Goal: Task Accomplishment & Management: Manage account settings

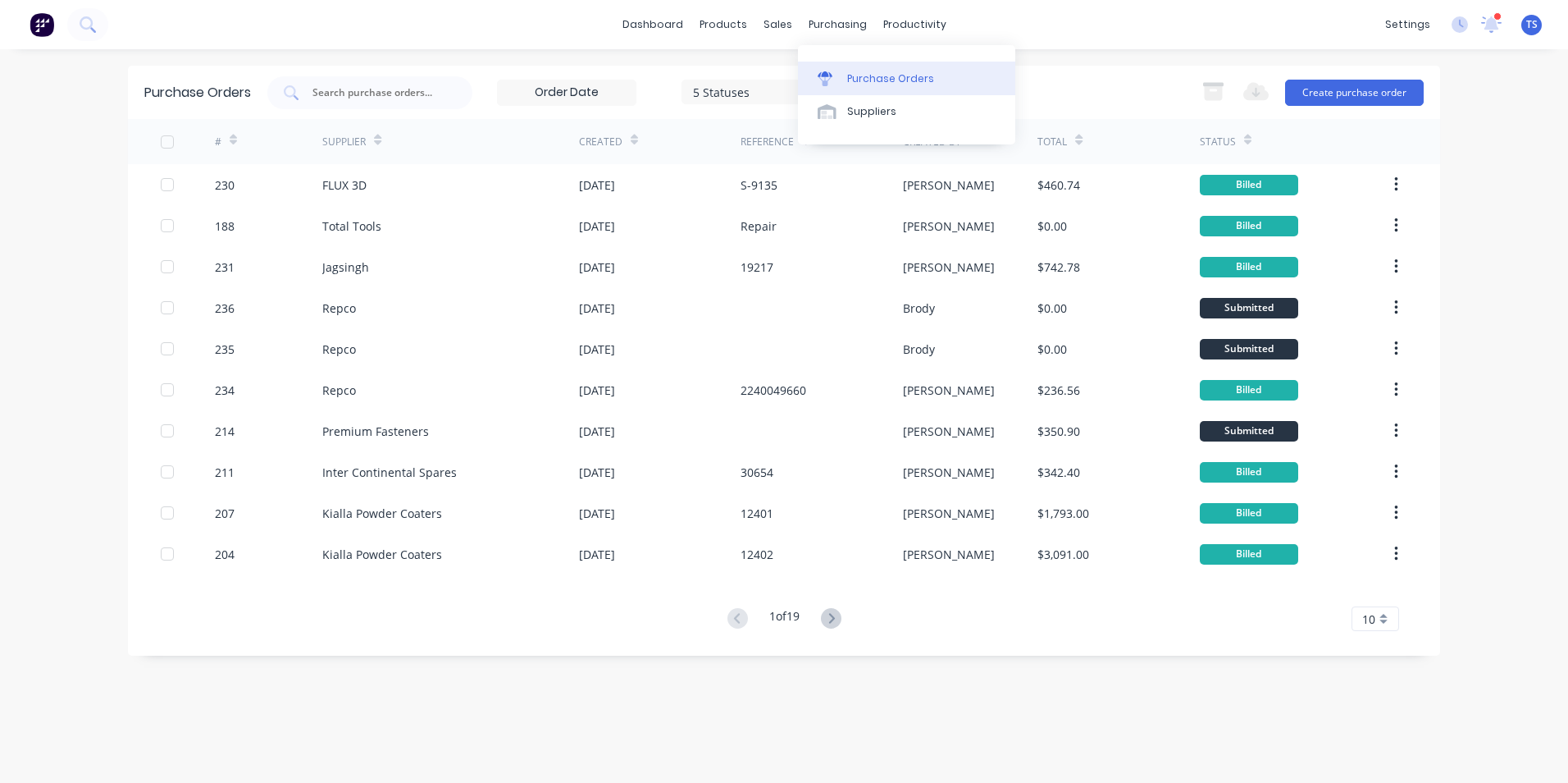
click at [873, 79] on div "Purchase Orders" at bounding box center [891, 78] width 87 height 15
click at [1319, 96] on button "Create purchase order" at bounding box center [1353, 93] width 139 height 27
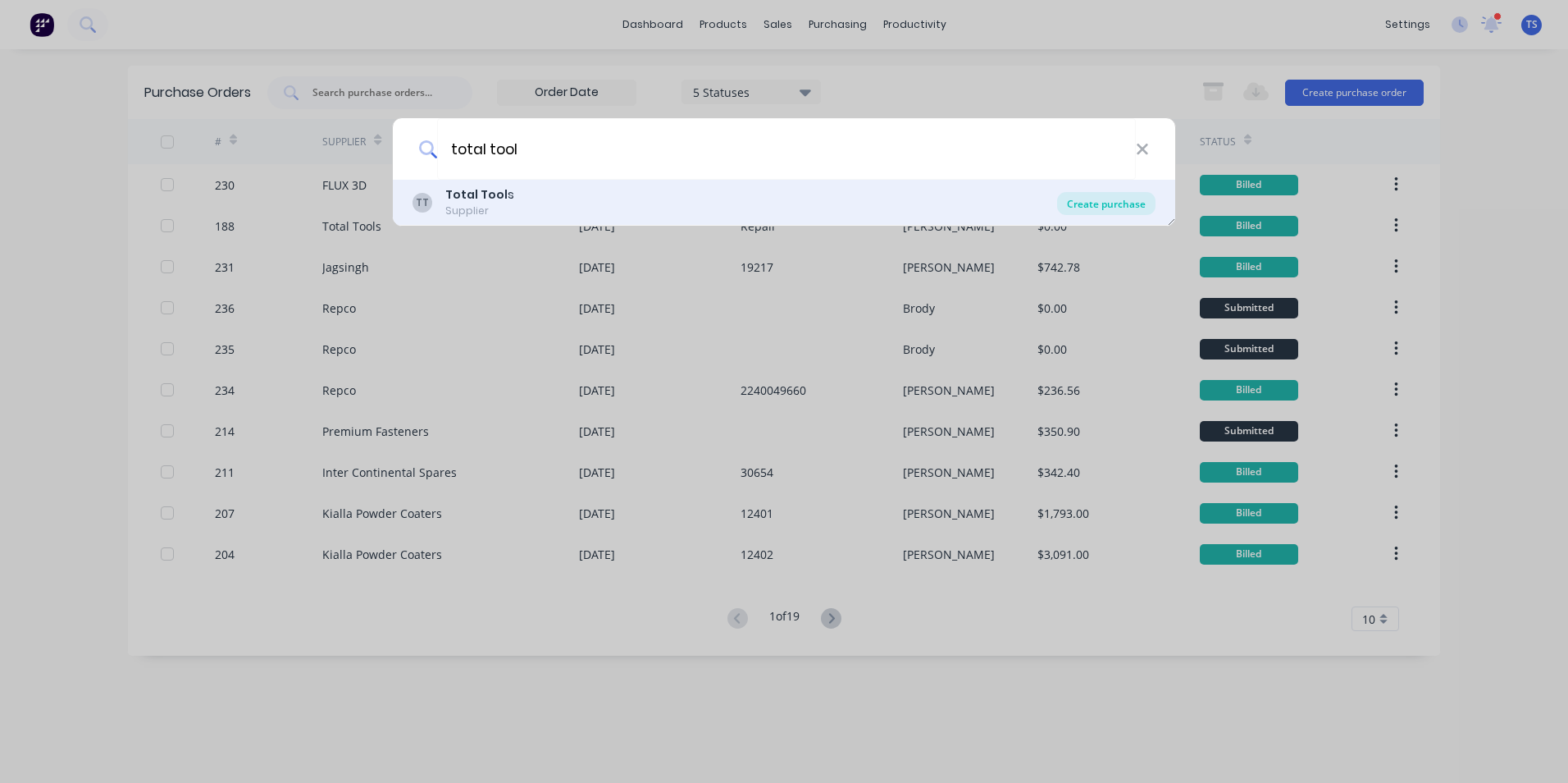
type input "total tool"
click at [1112, 202] on div "Create purchase" at bounding box center [1106, 203] width 98 height 23
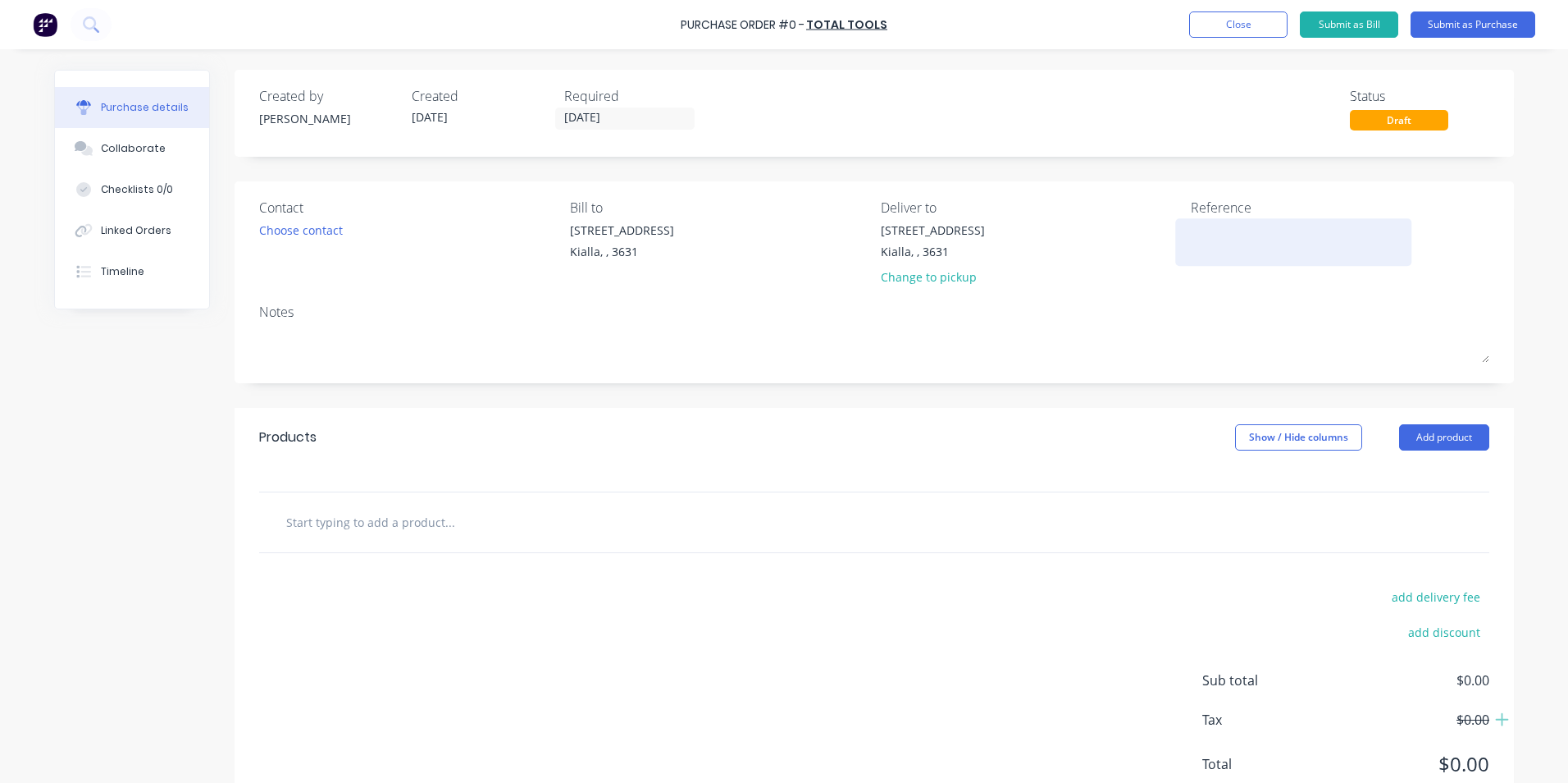
click at [1194, 223] on textarea at bounding box center [1293, 239] width 205 height 36
type textarea "x"
type textarea "R"
type textarea "x"
type textarea "Re"
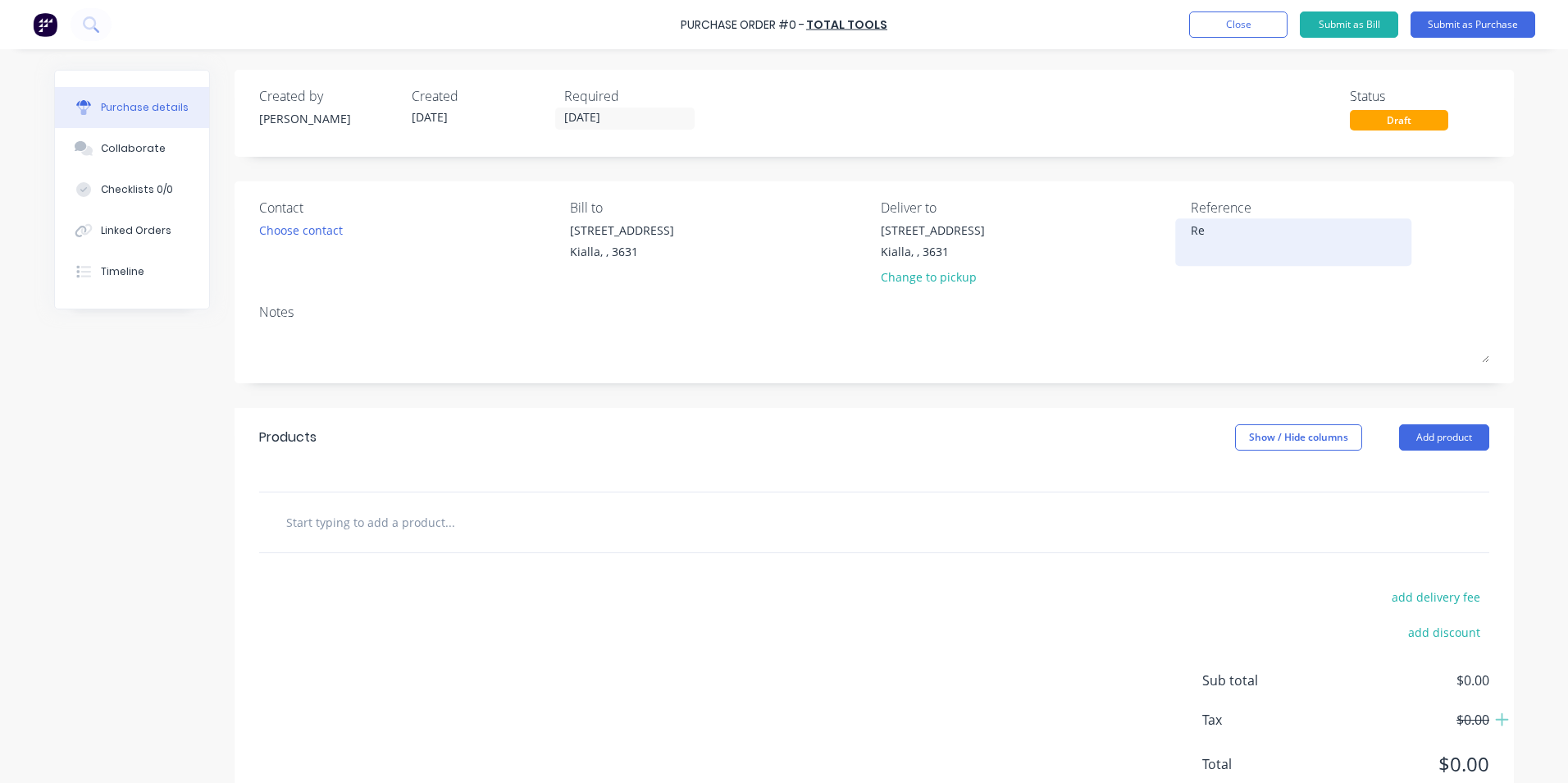
type textarea "x"
type textarea "Rep"
type textarea "x"
type textarea "Repa"
type textarea "x"
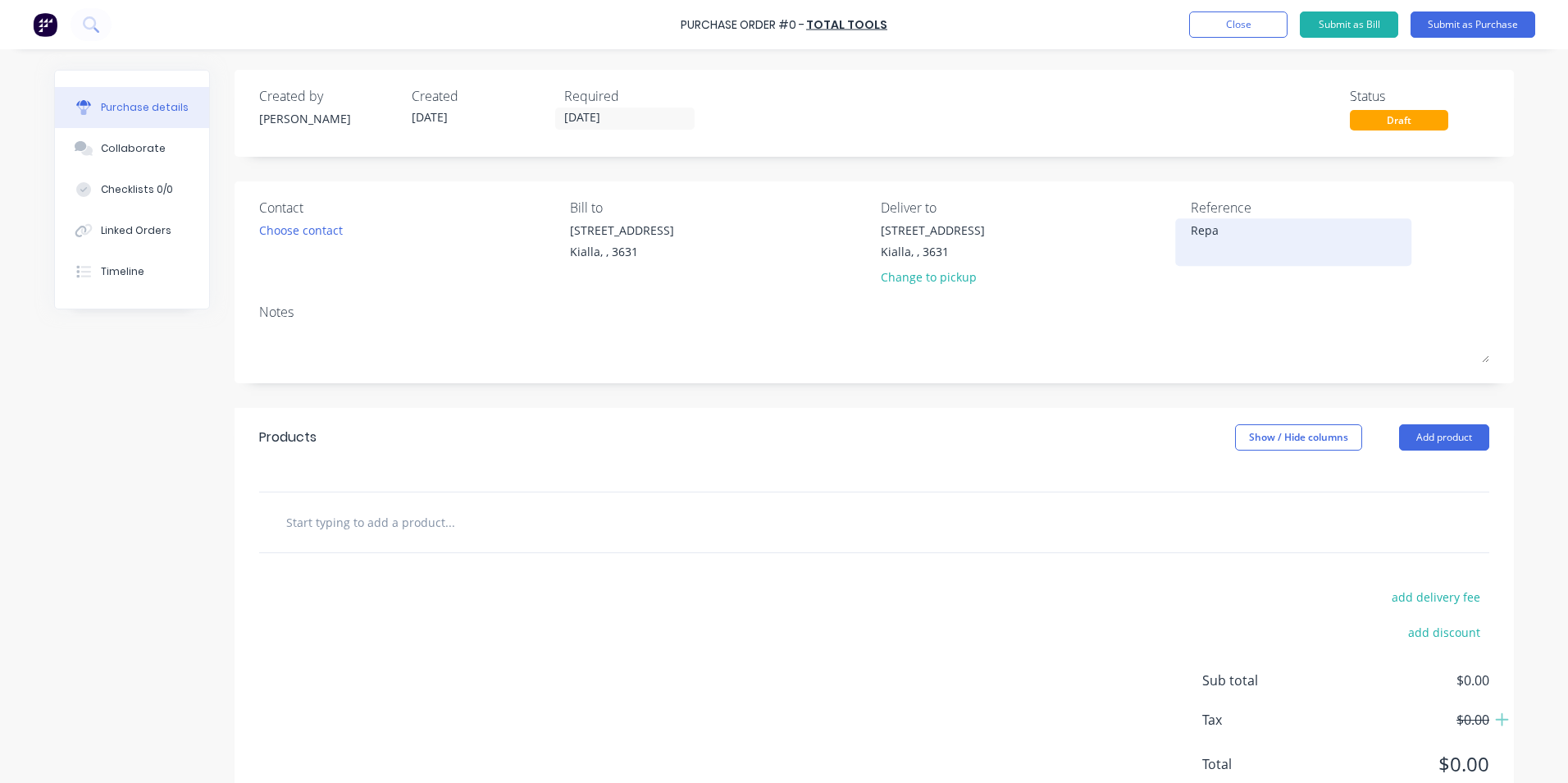
type textarea "Repai"
type textarea "x"
type textarea "Repair"
type textarea "x"
type textarea "Repair"
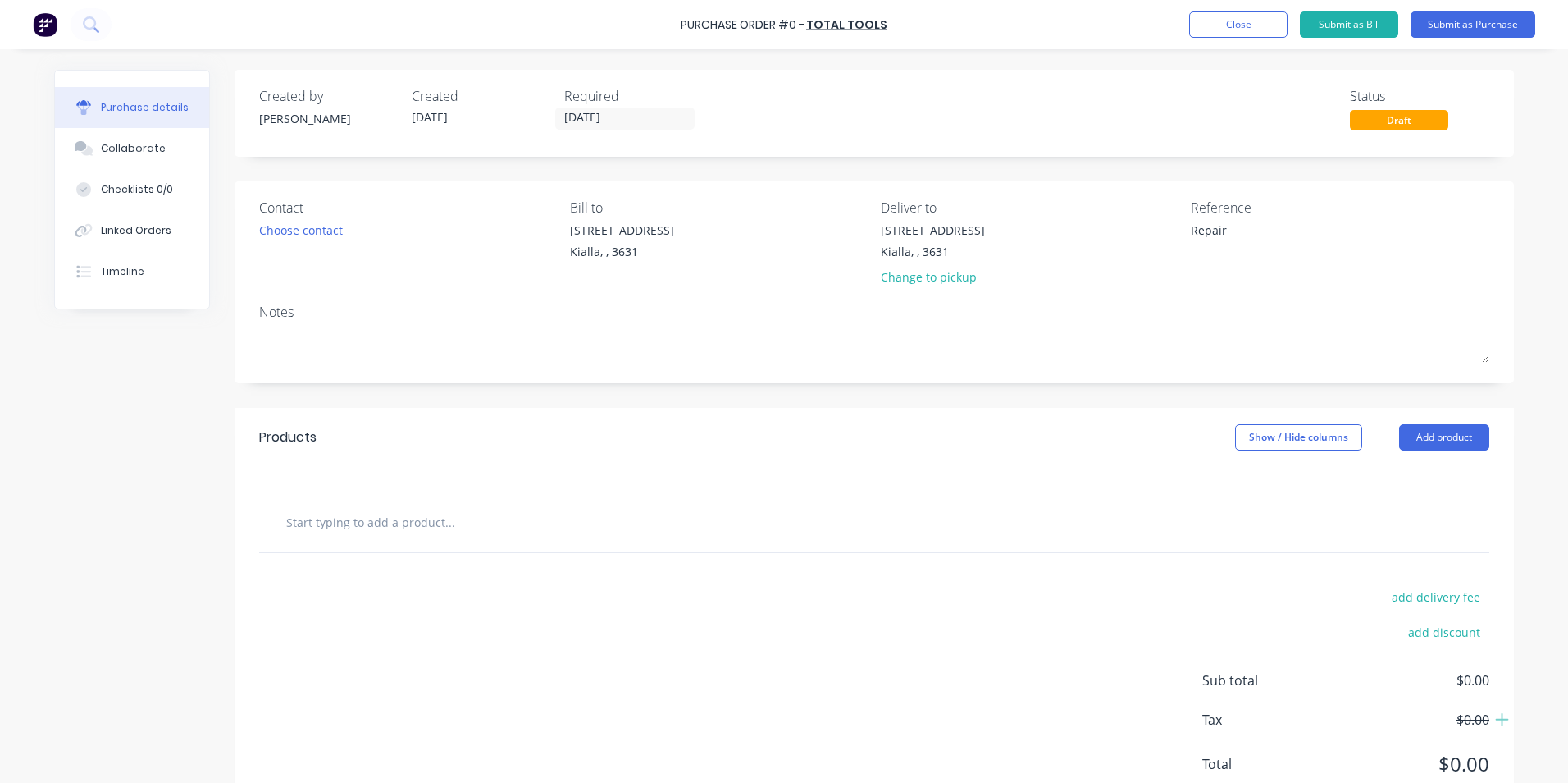
click at [312, 520] on input "text" at bounding box center [449, 521] width 328 height 33
click at [1427, 438] on button "Add product" at bounding box center [1444, 437] width 91 height 27
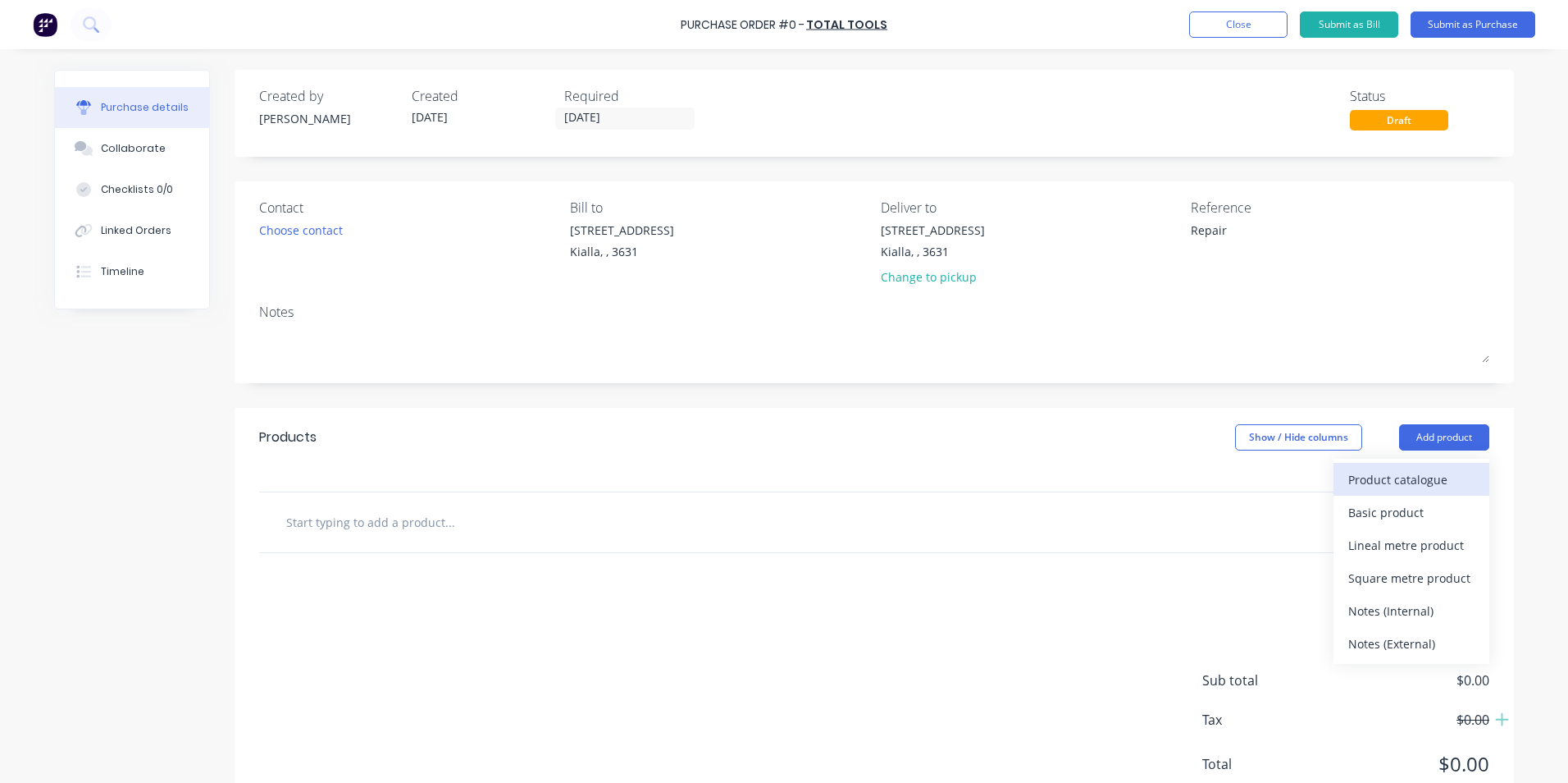
click at [1404, 485] on div "Product catalogue" at bounding box center [1411, 480] width 126 height 24
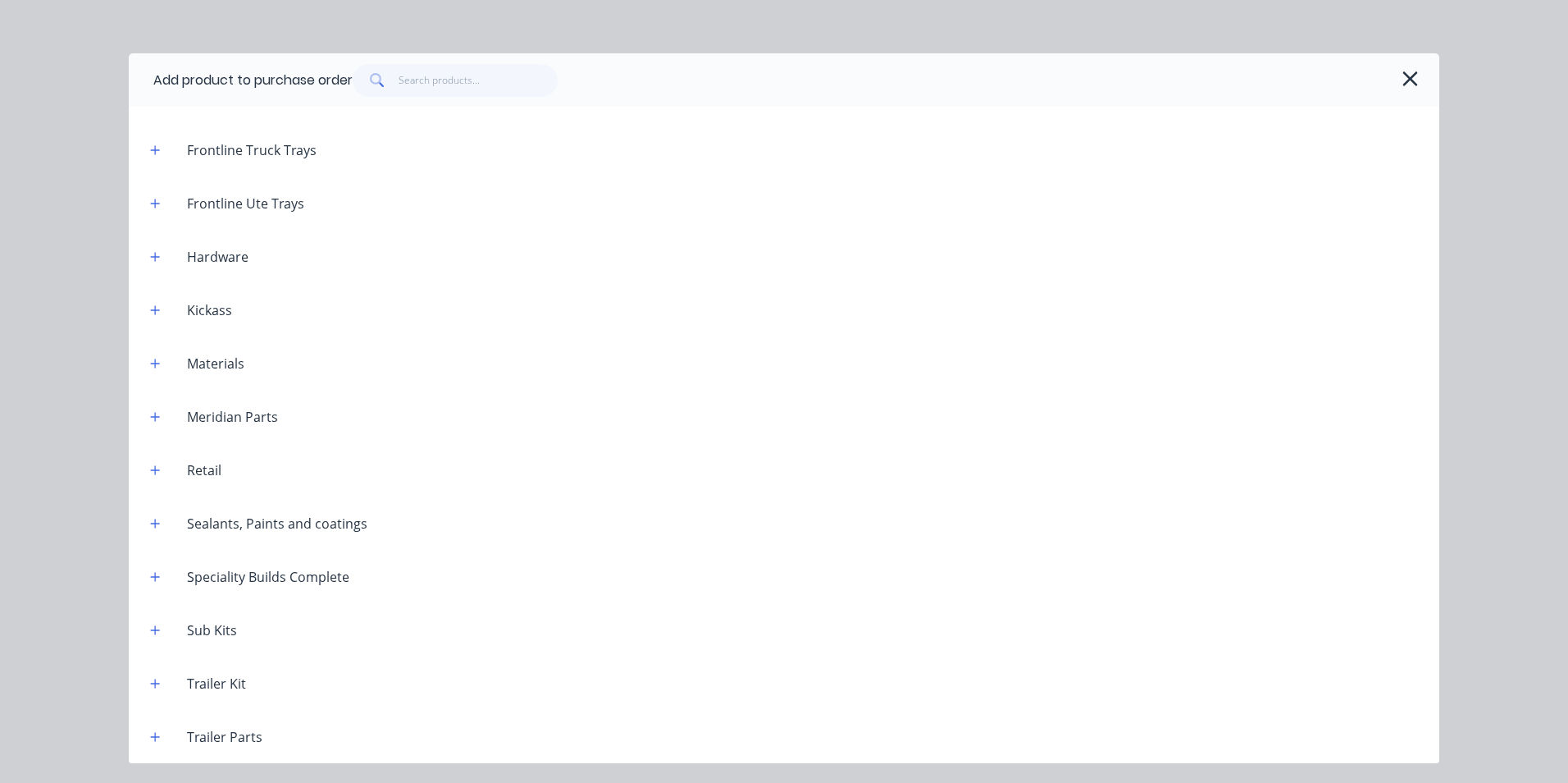
scroll to position [652, 0]
click at [156, 683] on icon "button" at bounding box center [155, 683] width 9 height 9
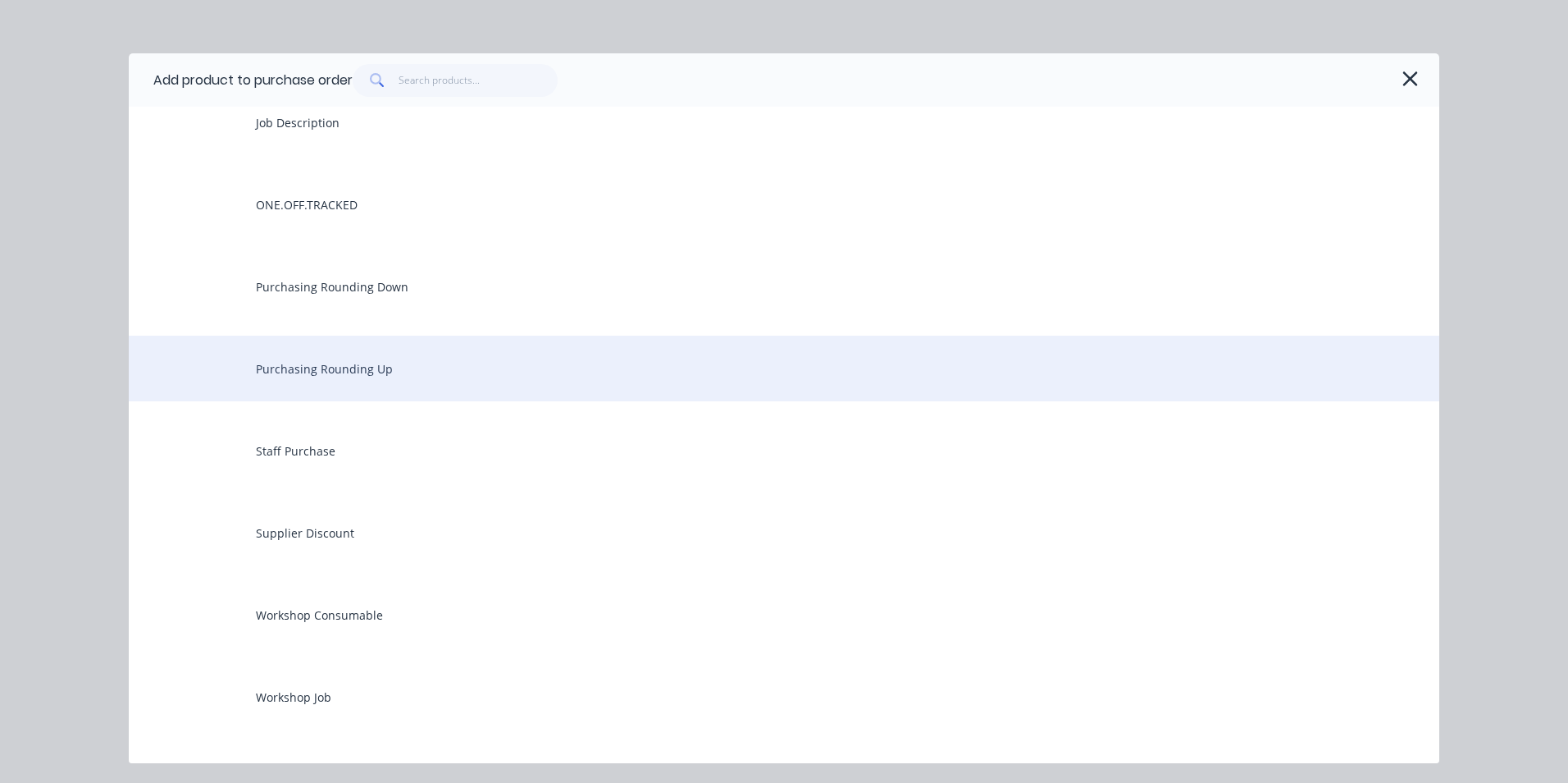
scroll to position [1637, 0]
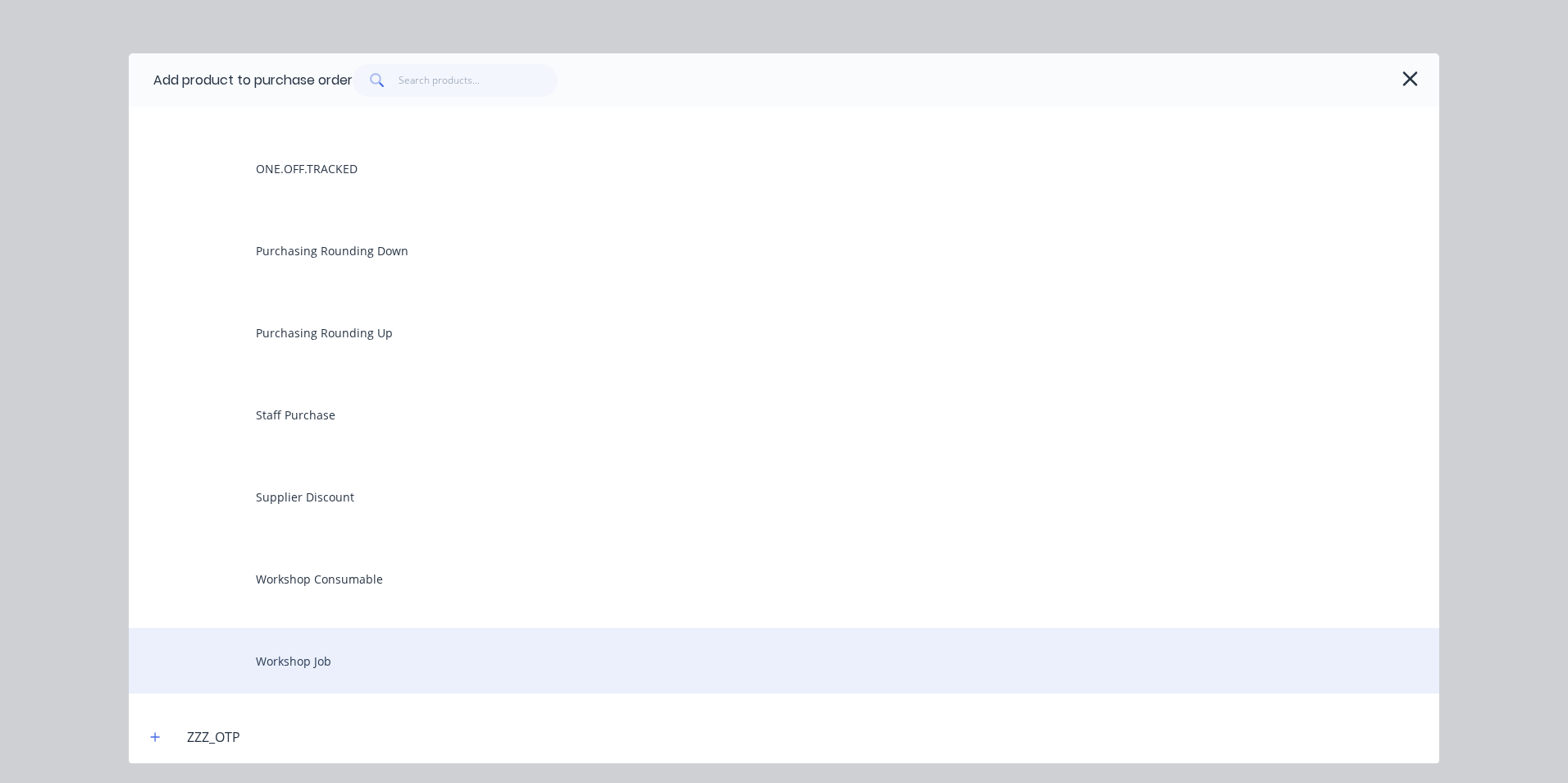
click at [320, 666] on div "Workshop Job" at bounding box center [784, 660] width 1310 height 66
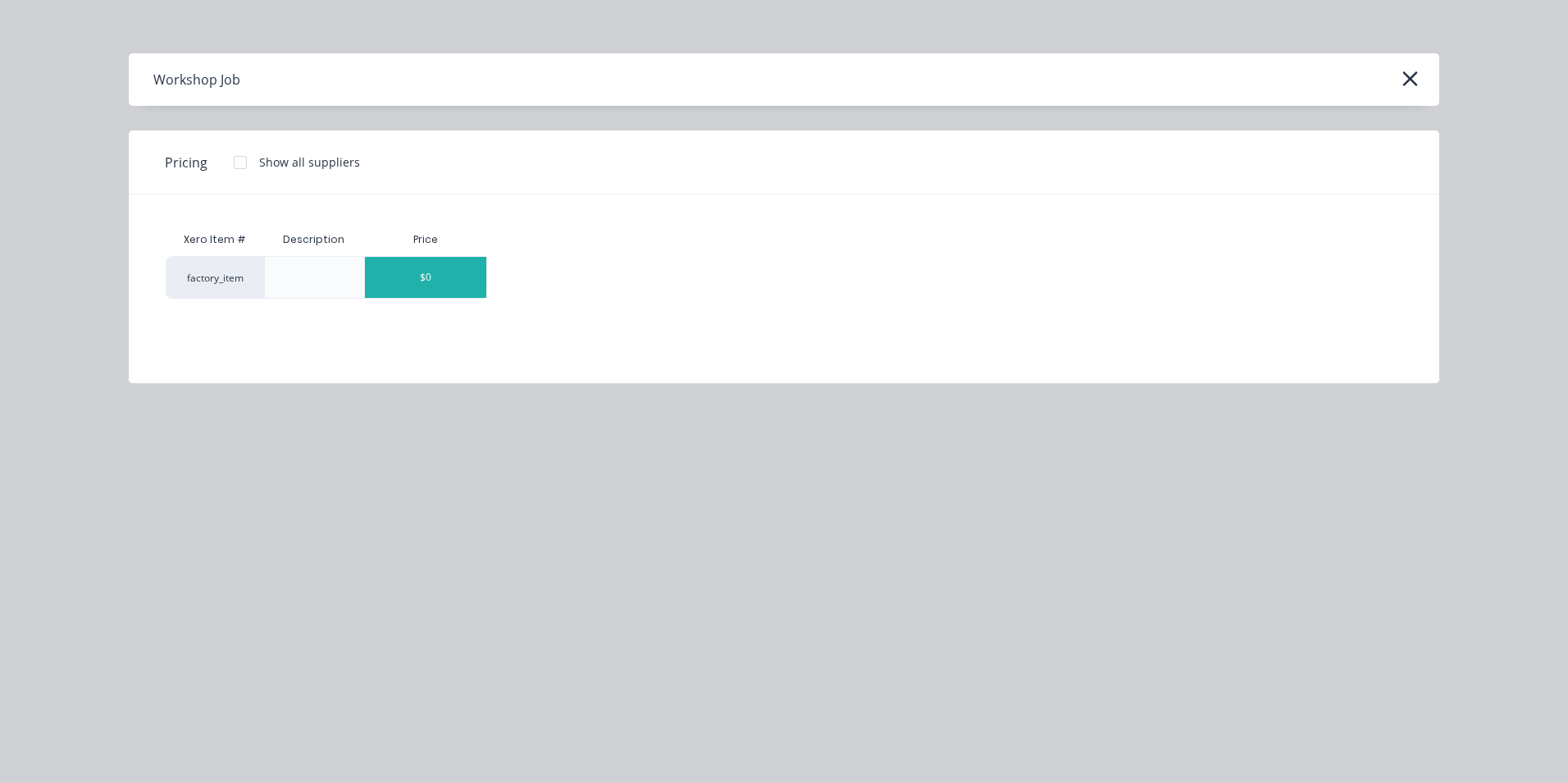
click at [457, 283] on div "$0" at bounding box center [425, 278] width 121 height 41
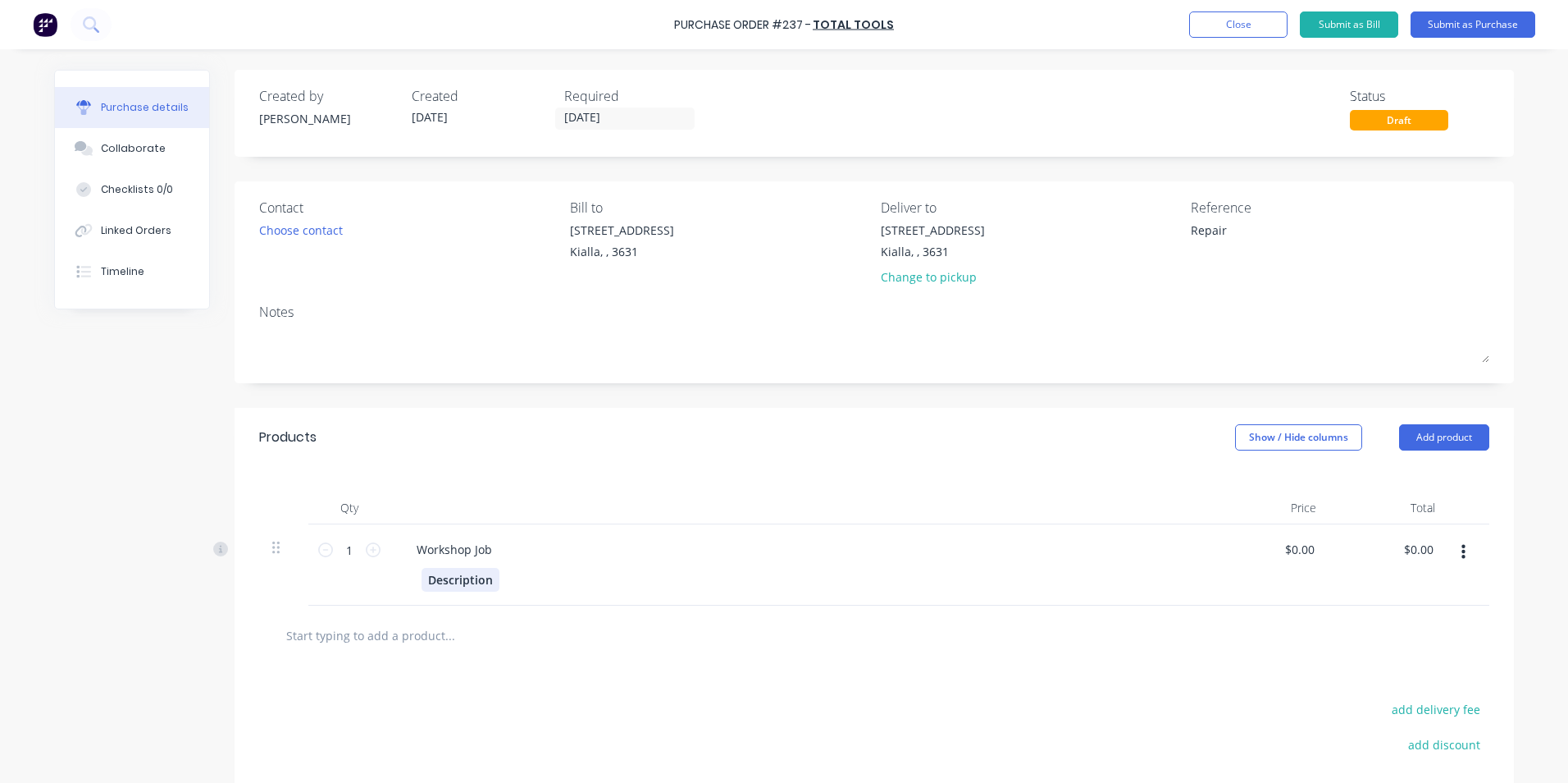
click at [427, 581] on div "Description" at bounding box center [460, 579] width 78 height 24
type textarea "x"
click at [484, 582] on div "Description" at bounding box center [460, 579] width 78 height 24
click at [1235, 27] on button "Close" at bounding box center [1238, 25] width 98 height 27
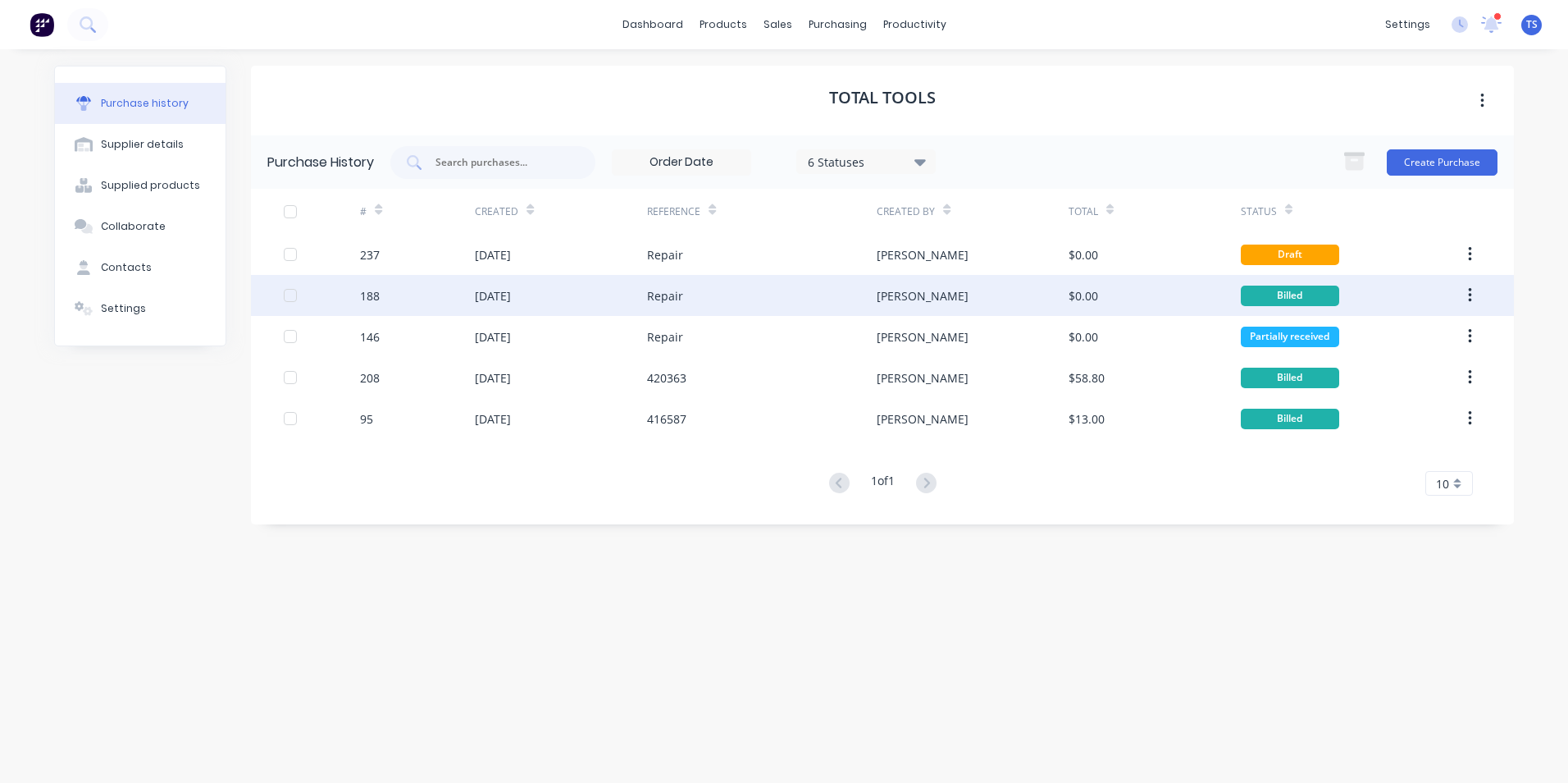
click at [676, 288] on div "Repair" at bounding box center [664, 295] width 36 height 17
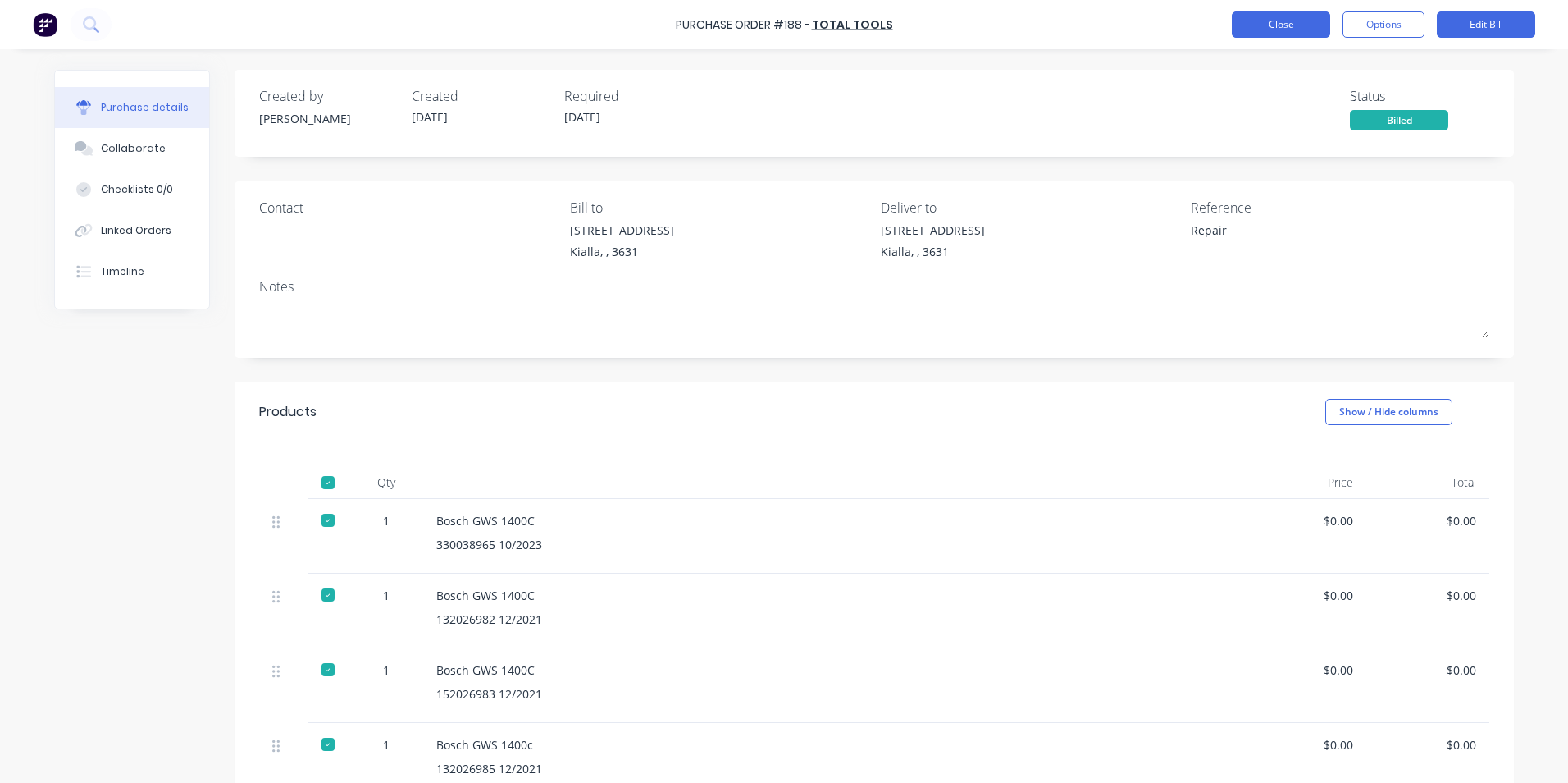
click at [1274, 27] on button "Close" at bounding box center [1281, 25] width 98 height 27
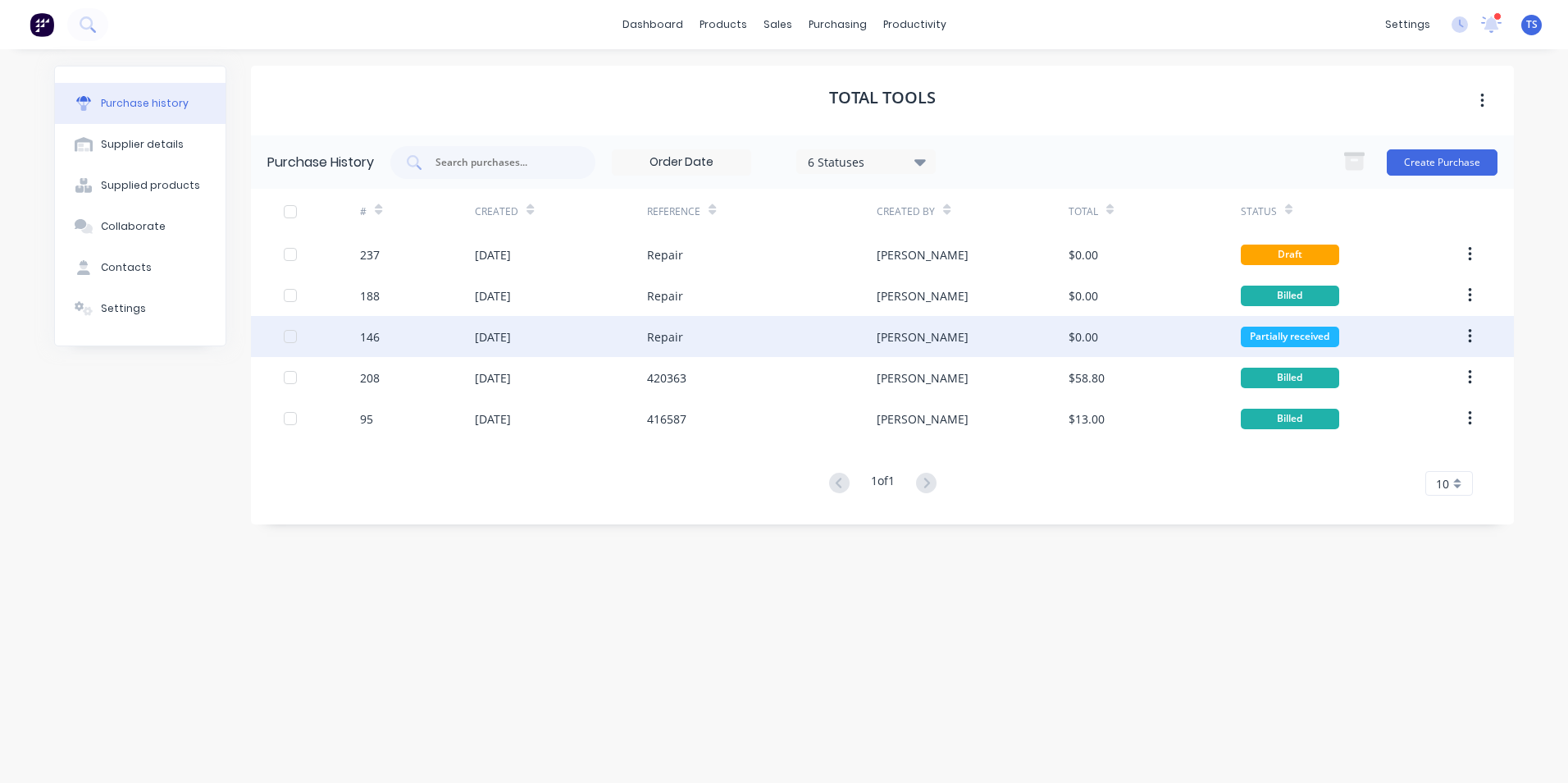
click at [511, 342] on div "[DATE]" at bounding box center [492, 336] width 36 height 17
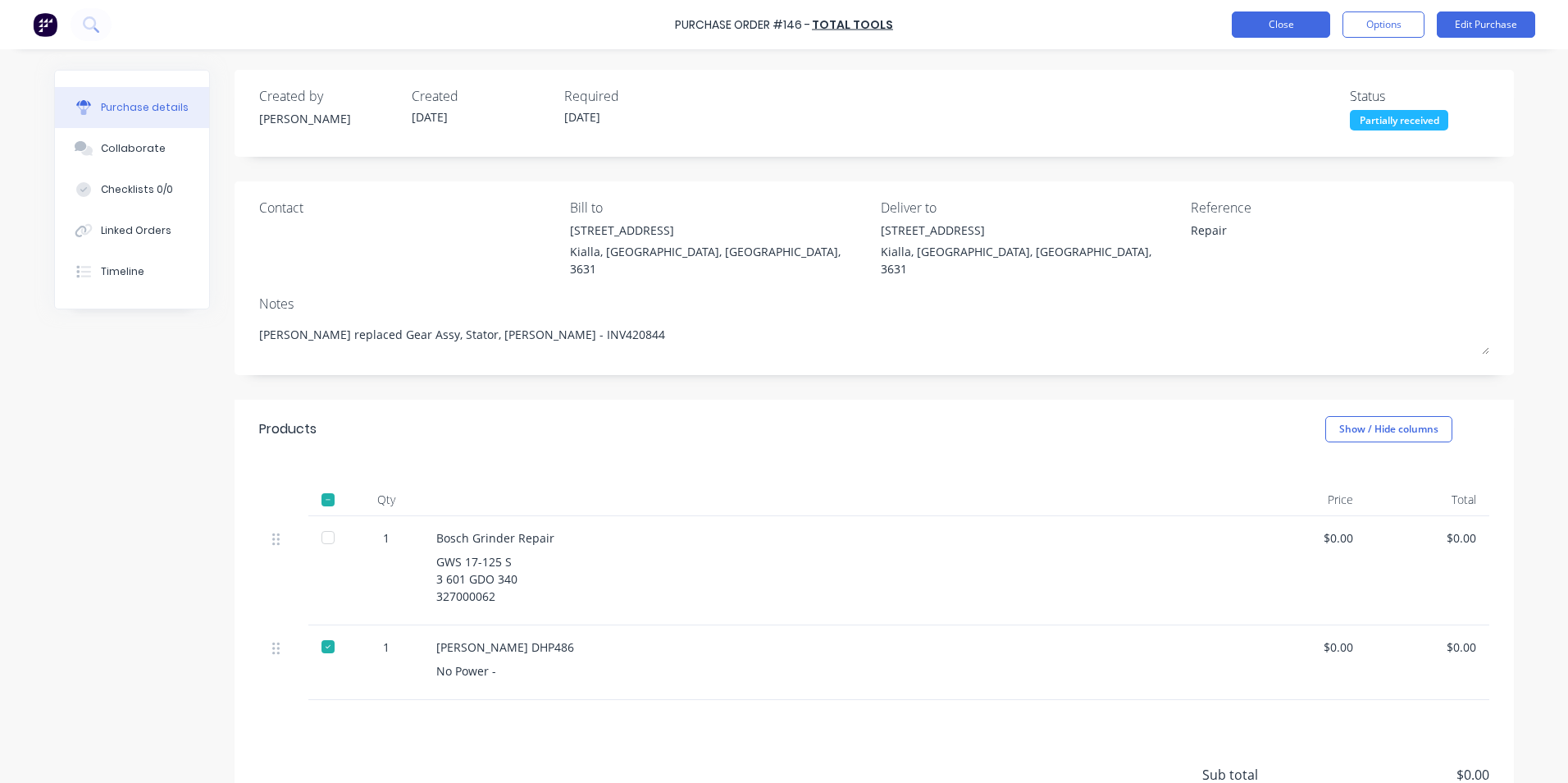
click at [1270, 32] on button "Close" at bounding box center [1281, 25] width 98 height 27
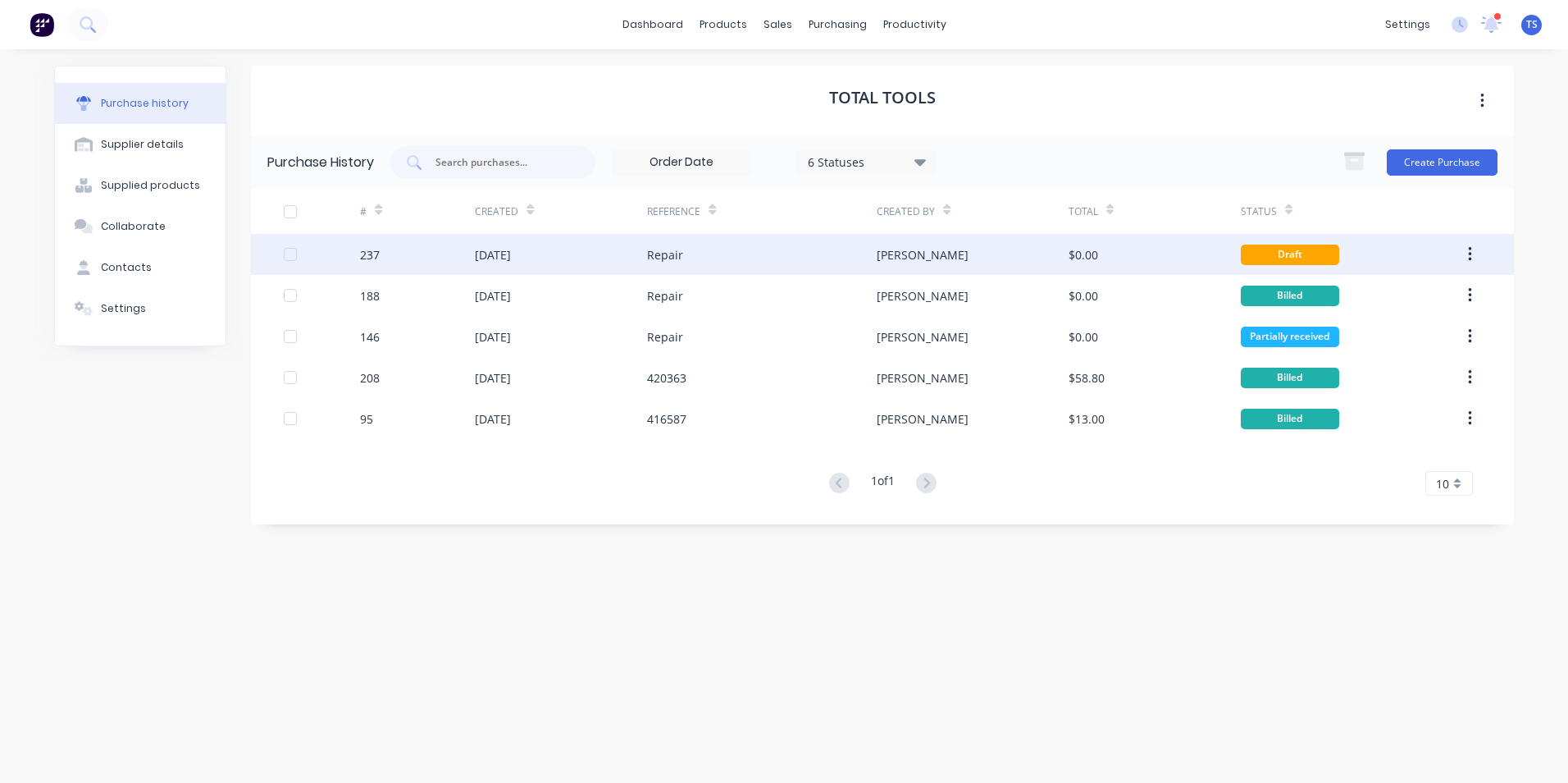
click at [511, 258] on div "[DATE]" at bounding box center [492, 254] width 36 height 17
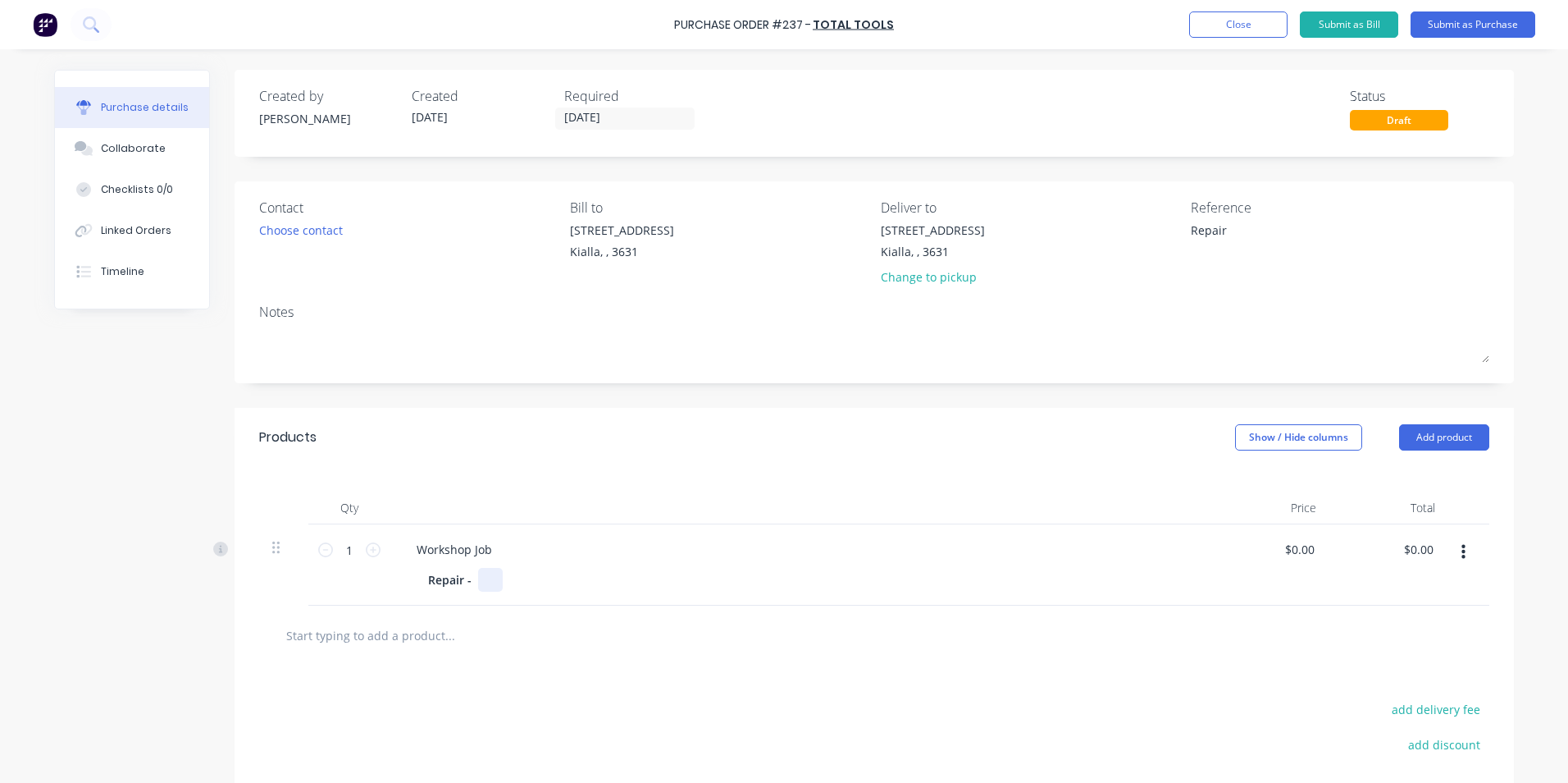
type textarea "x"
click at [478, 580] on div at bounding box center [490, 579] width 25 height 24
click at [1470, 22] on button "Submit as Purchase" at bounding box center [1473, 25] width 125 height 27
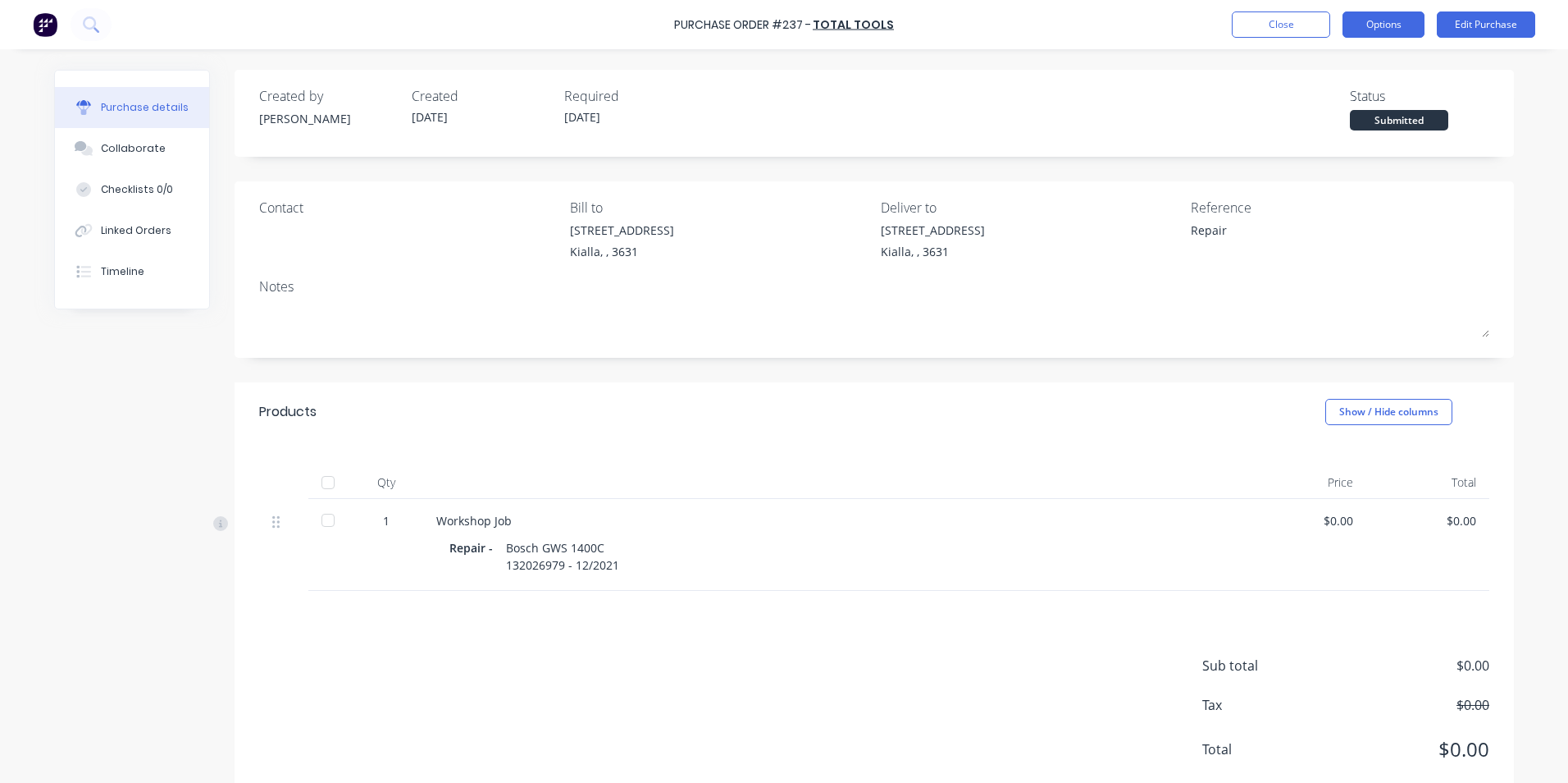
click at [1400, 25] on button "Options" at bounding box center [1383, 25] width 82 height 27
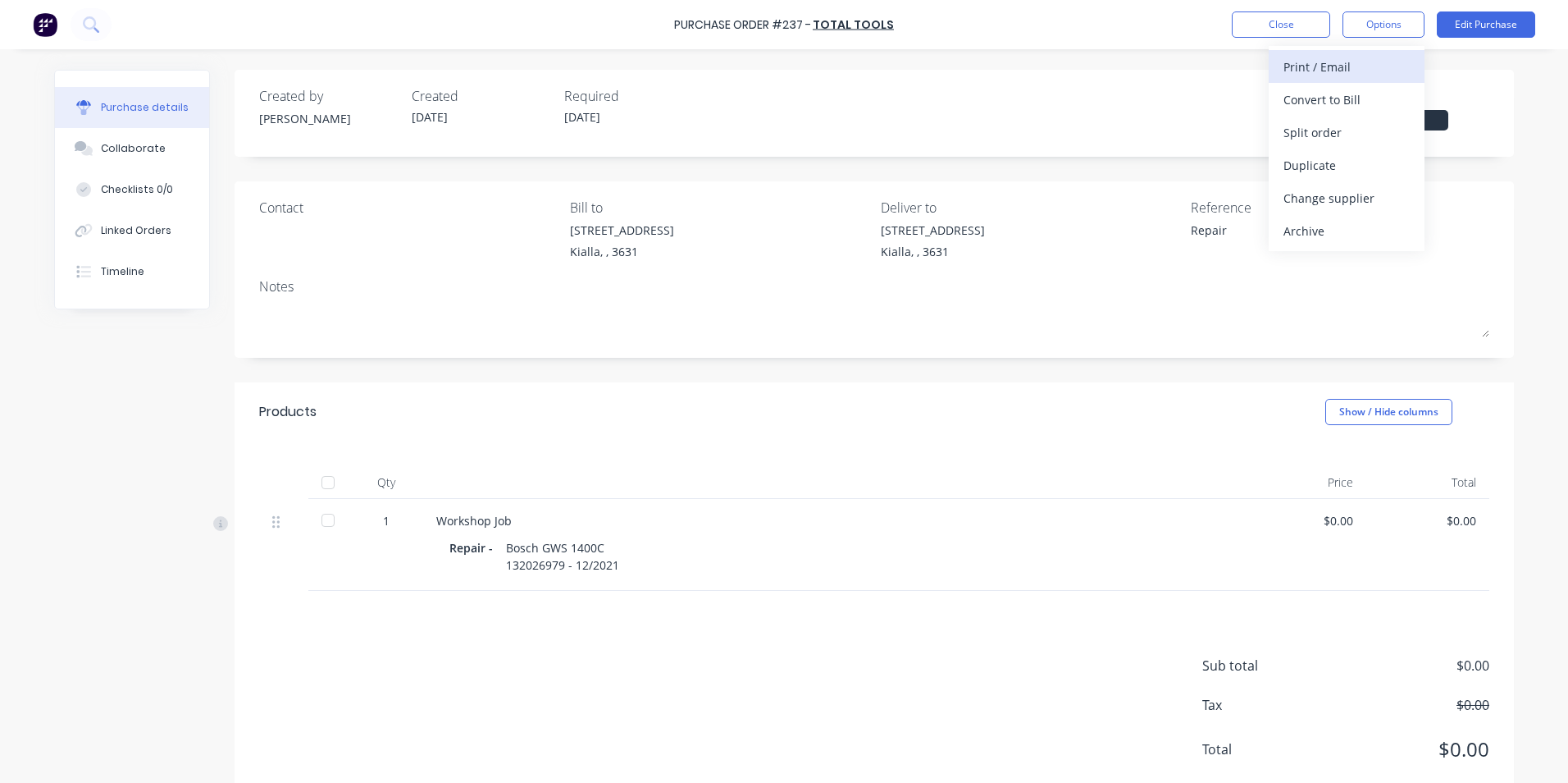
click at [1328, 71] on div "Print / Email" at bounding box center [1347, 67] width 126 height 24
click at [1325, 130] on div "Without pricing" at bounding box center [1347, 132] width 126 height 24
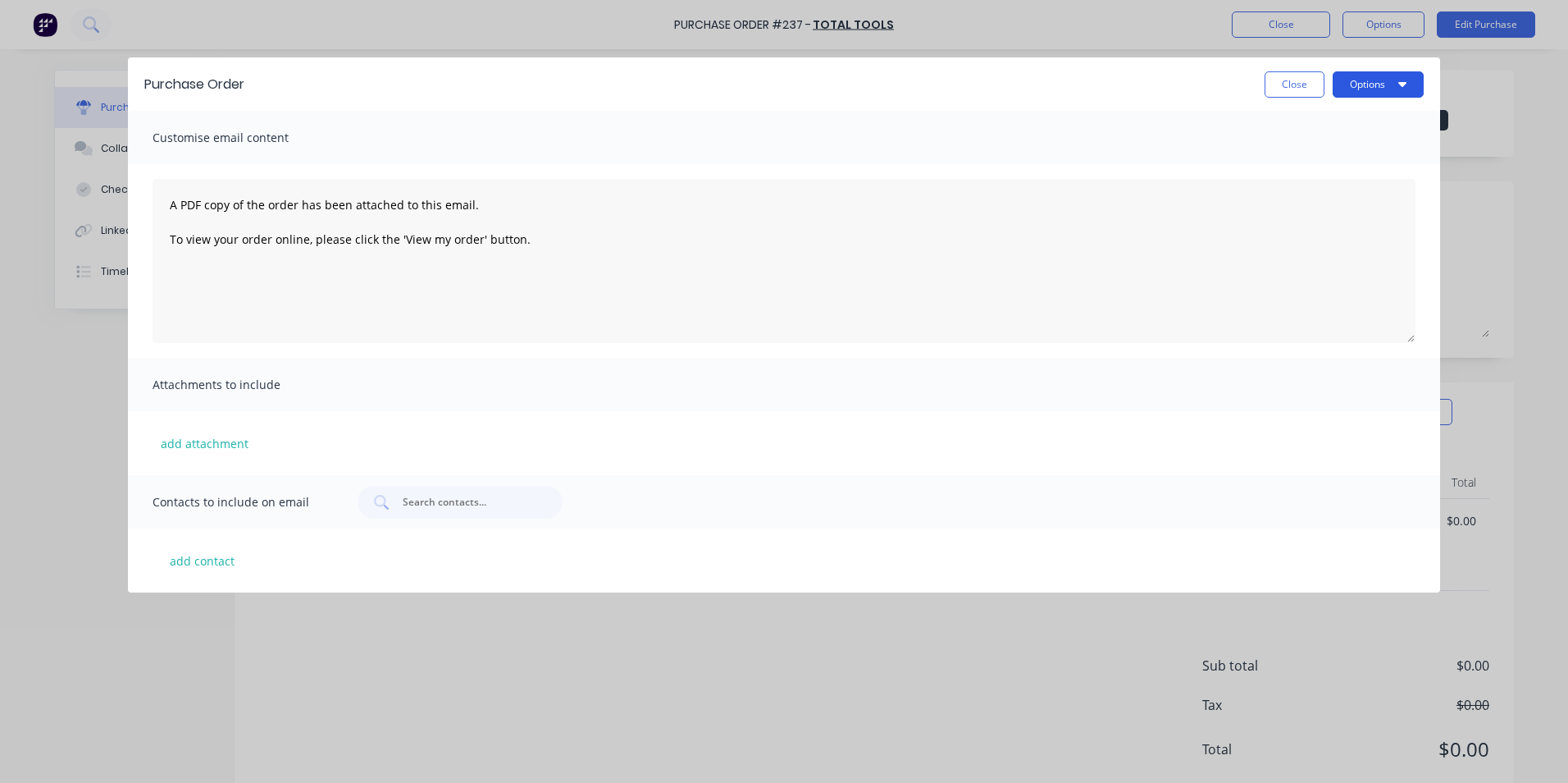
click at [1380, 81] on button "Options" at bounding box center [1378, 84] width 91 height 27
click at [1349, 160] on div "Print" at bounding box center [1346, 159] width 126 height 24
click at [1285, 87] on button "Close" at bounding box center [1294, 84] width 60 height 27
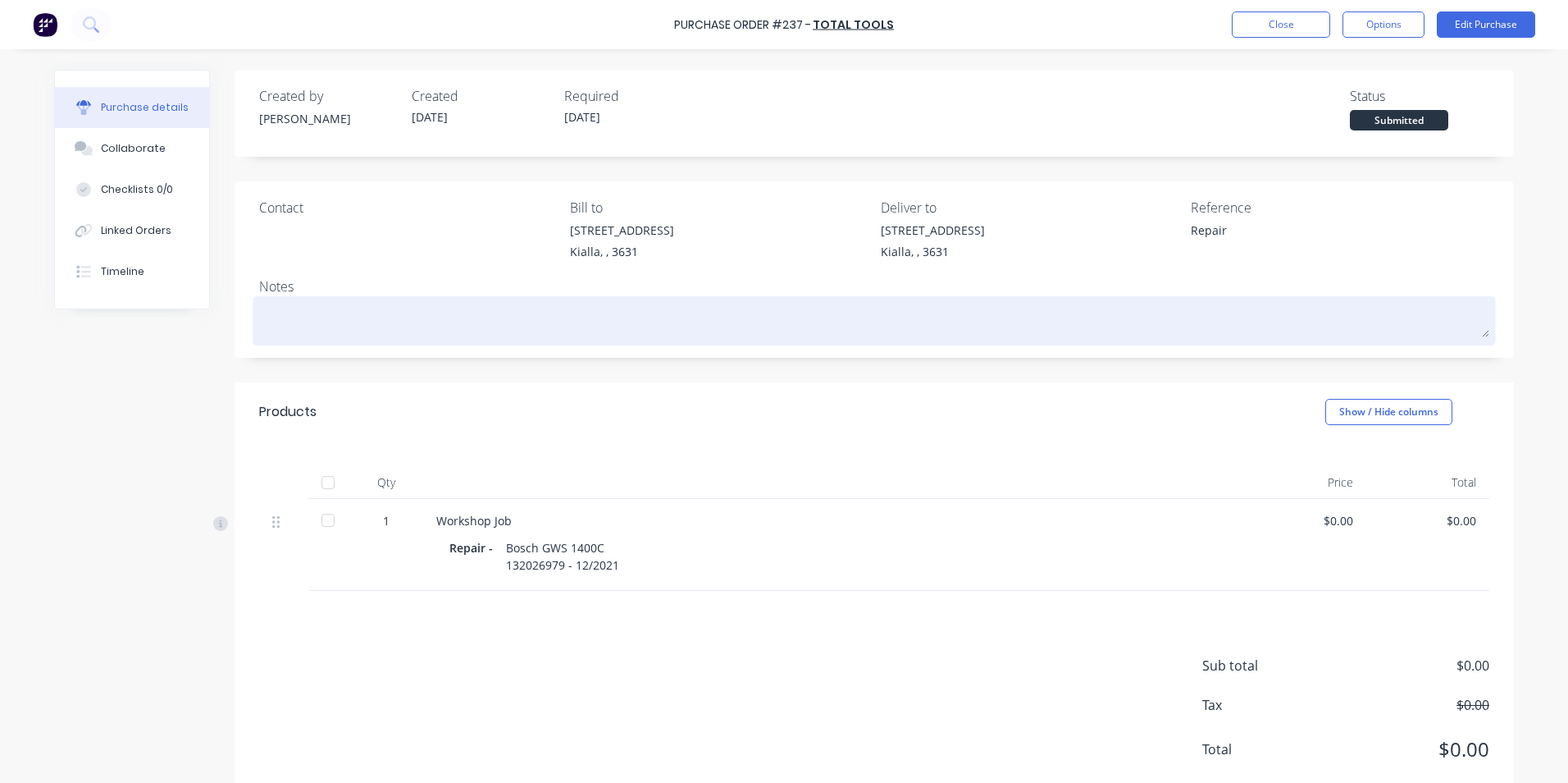
click at [262, 308] on textarea at bounding box center [874, 318] width 1230 height 36
type textarea "x"
type textarea "S"
type textarea "x"
type textarea "Sm"
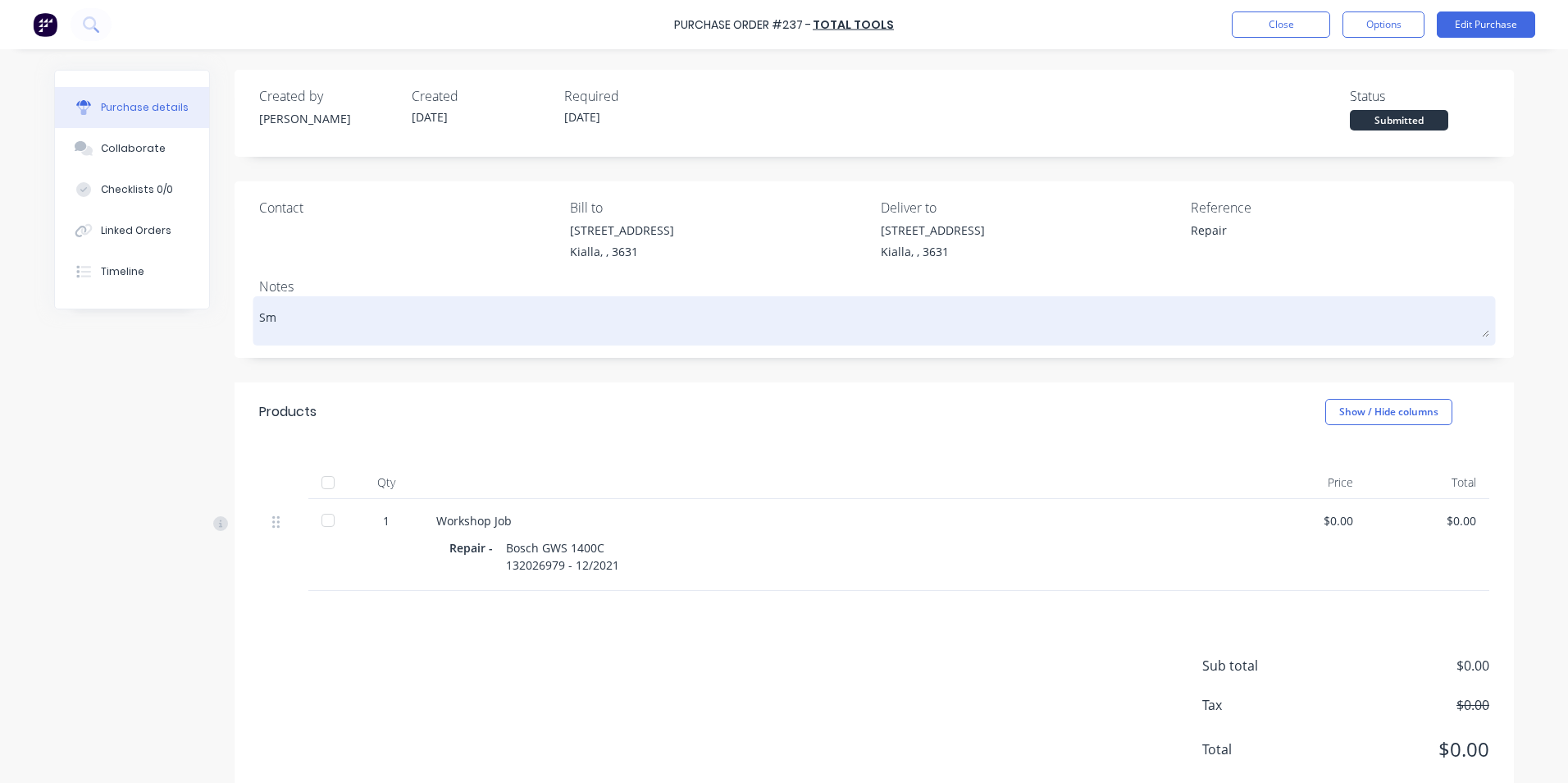
type textarea "x"
type textarea "Smo"
type textarea "x"
type textarea "Smok"
type textarea "x"
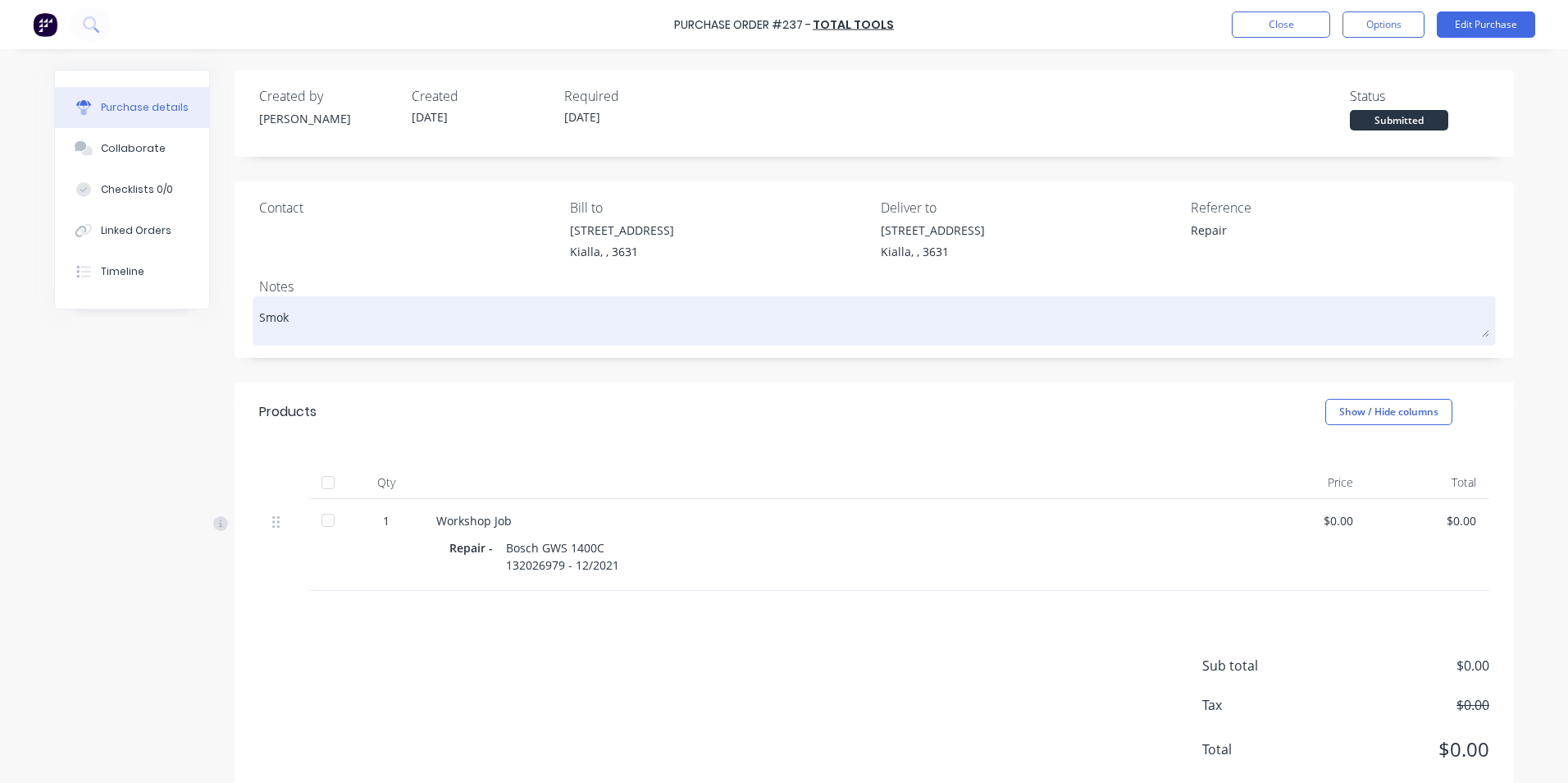
type textarea "Smoke"
type textarea "x"
type textarea "Smokes"
type textarea "x"
type textarea "Smokes"
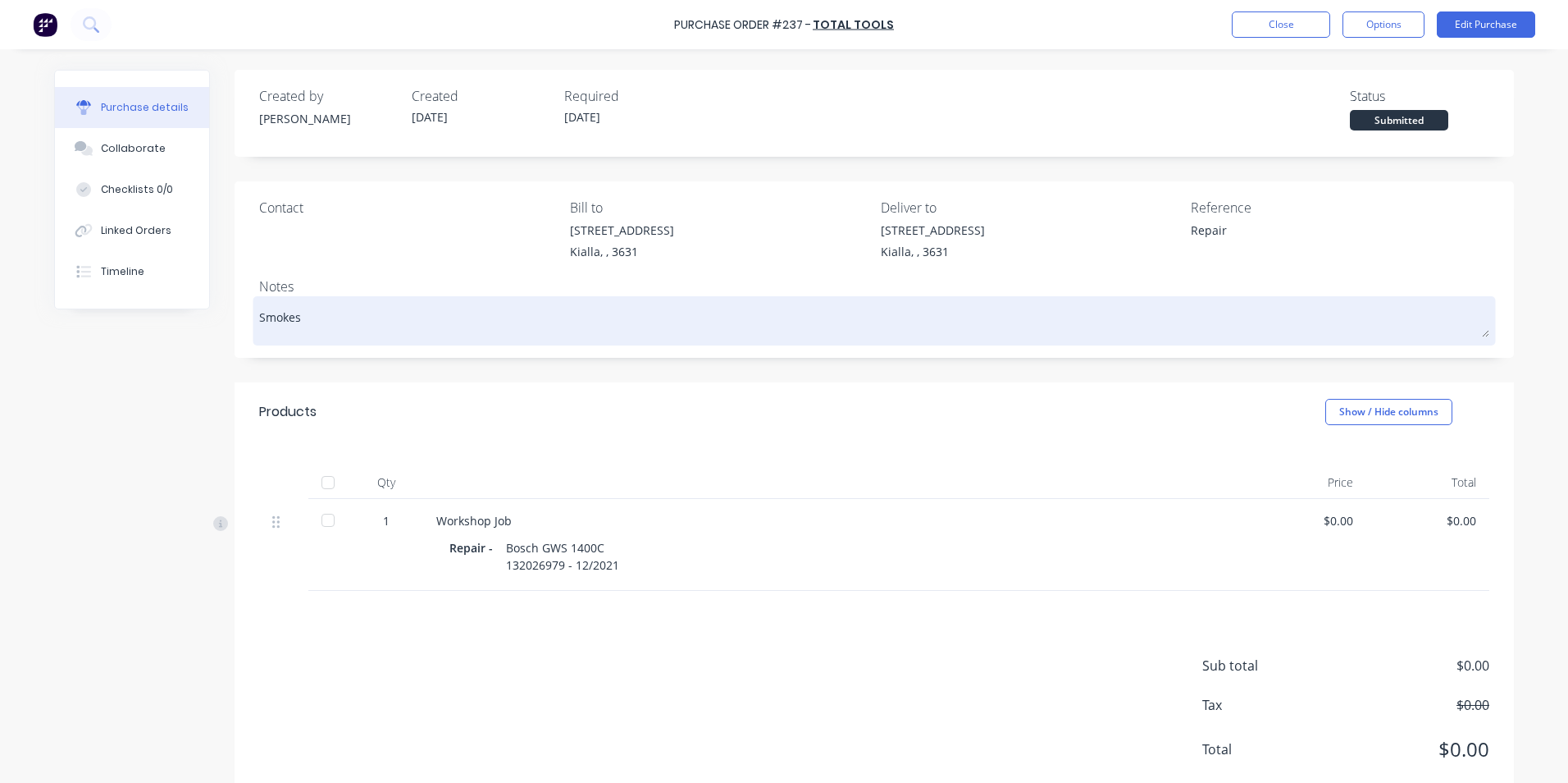
type textarea "x"
type textarea "Smokes w"
type textarea "x"
type textarea "Smokes wh"
type textarea "x"
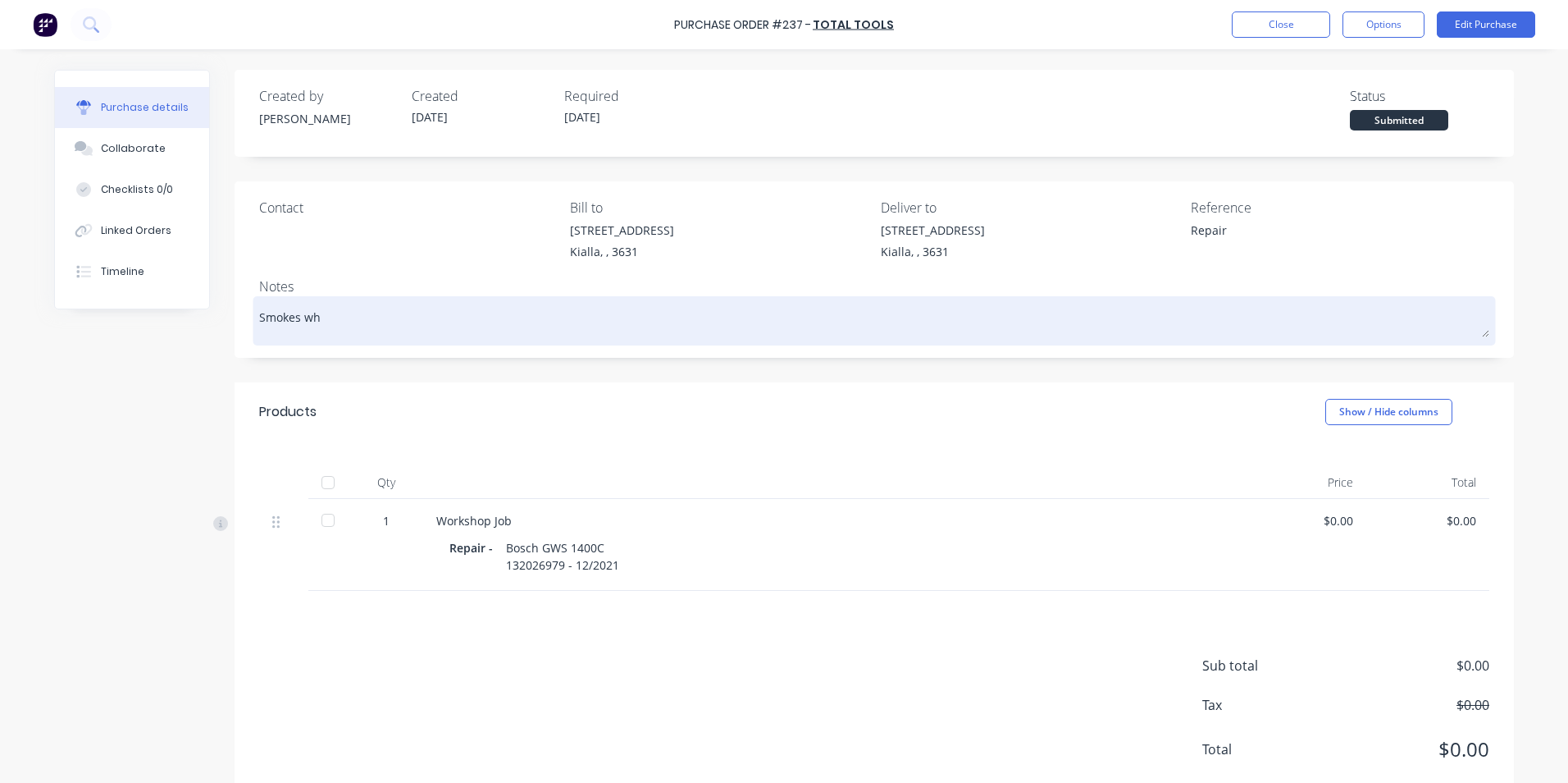
type textarea "Smokes whe"
type textarea "x"
type textarea "Smokes when"
type textarea "x"
type textarea "Smokes when"
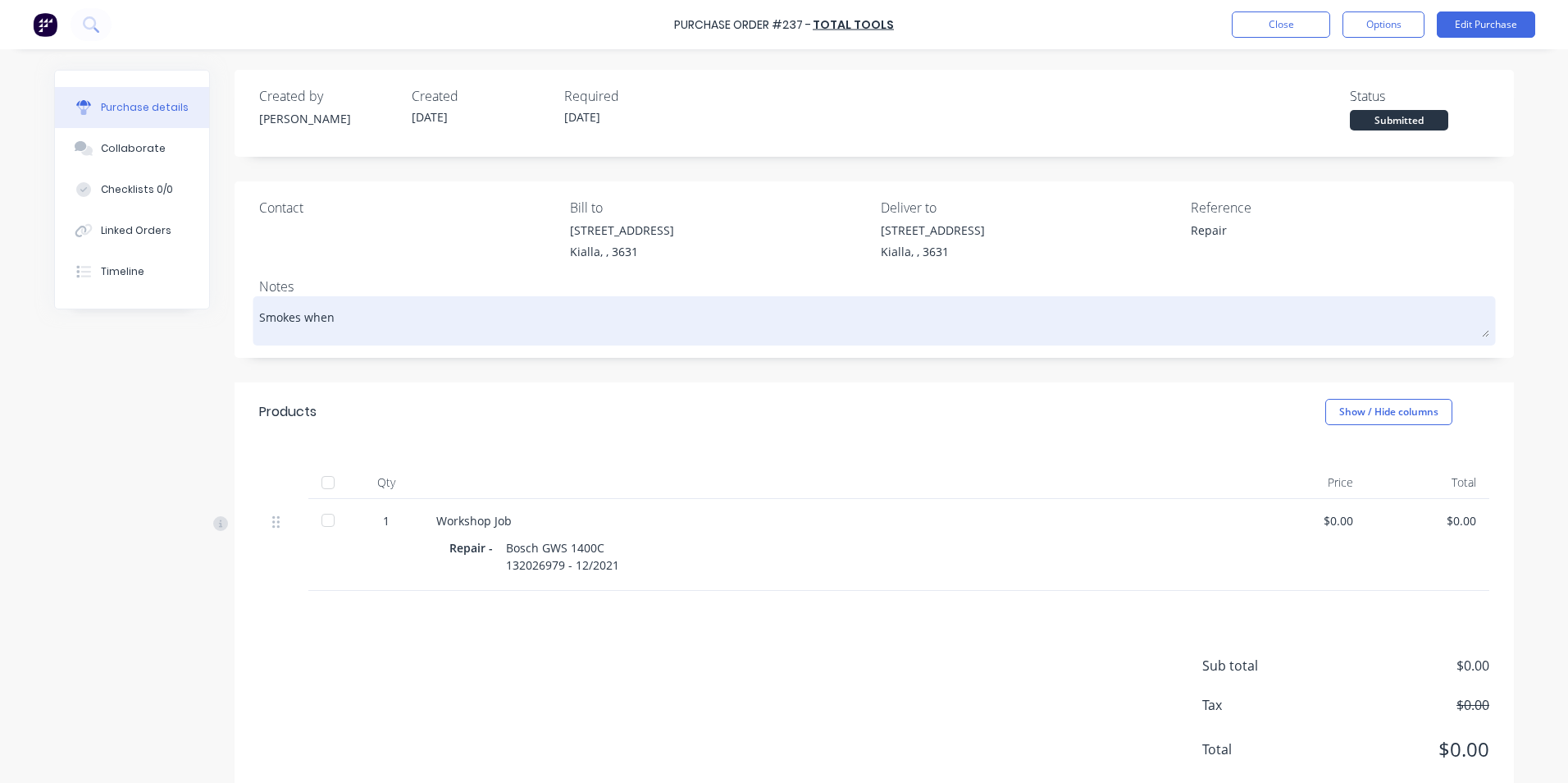
type textarea "x"
type textarea "Smokes when o"
type textarea "x"
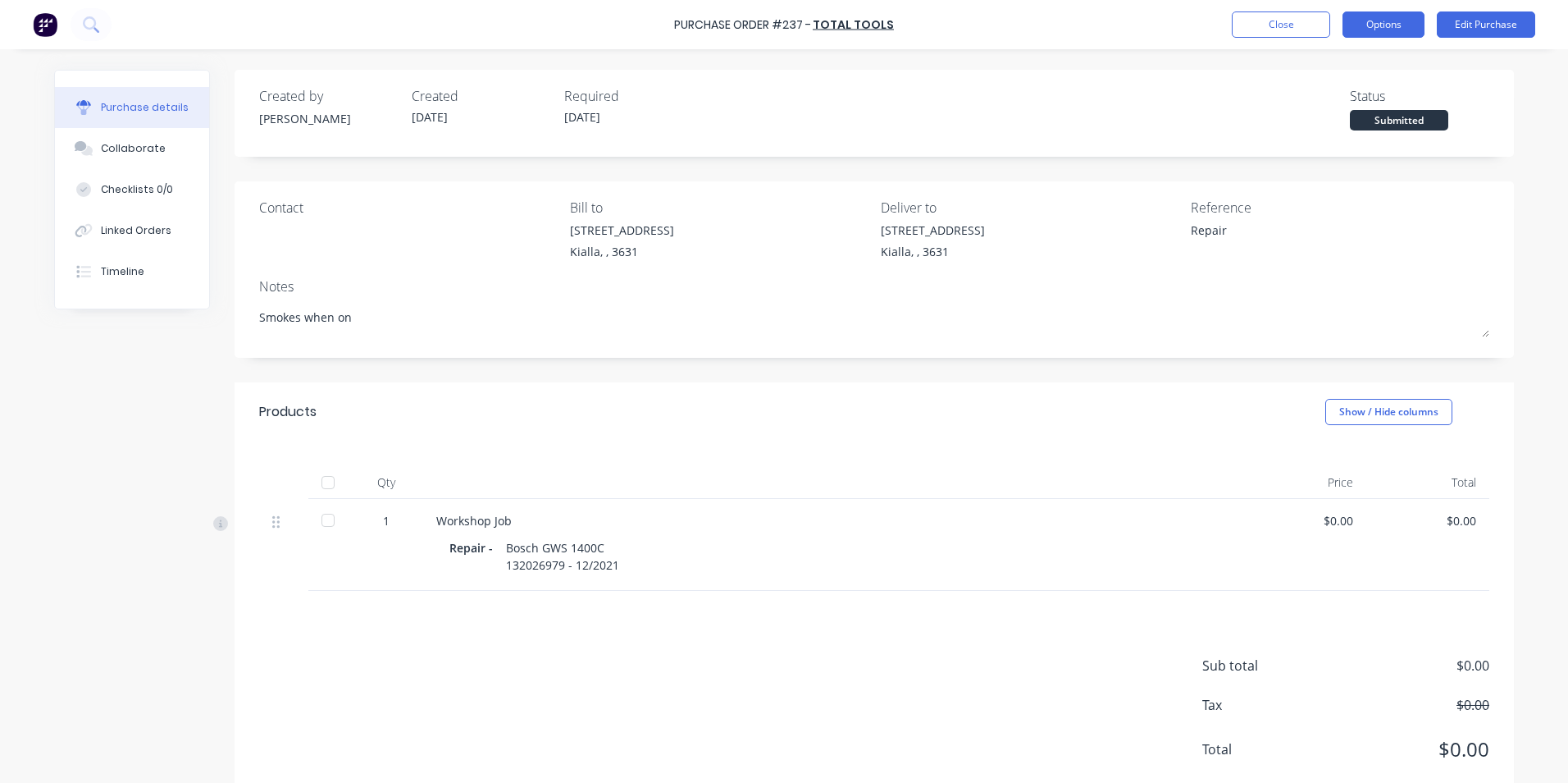
type textarea "Smokes when on"
type textarea "x"
type textarea "Smokes when on"
click at [1388, 27] on button "Options" at bounding box center [1383, 25] width 82 height 27
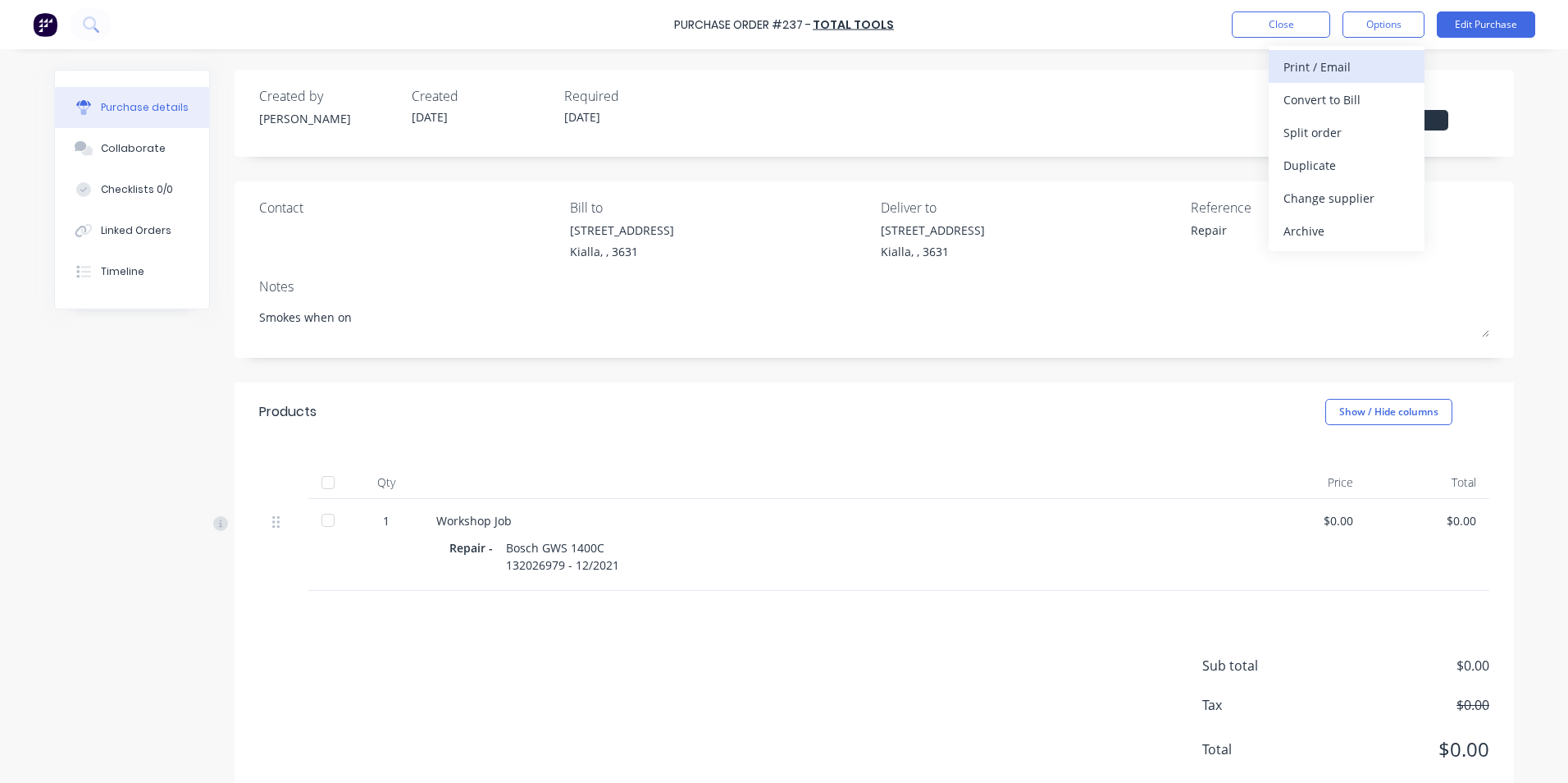
click at [1338, 66] on div "Print / Email" at bounding box center [1347, 67] width 126 height 24
click at [1339, 100] on div "With pricing" at bounding box center [1347, 99] width 126 height 24
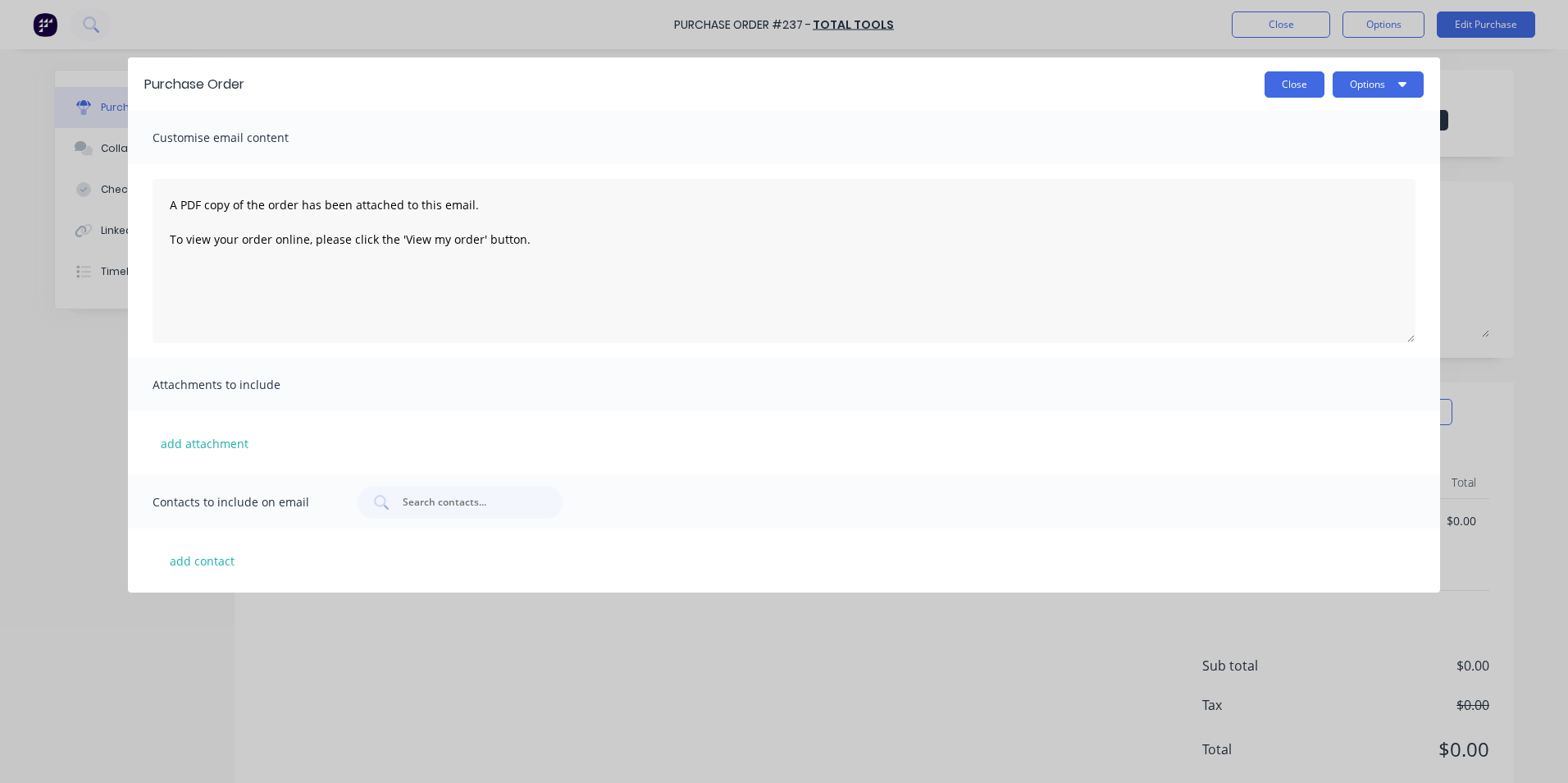
click at [1304, 84] on button "Close" at bounding box center [1294, 84] width 60 height 27
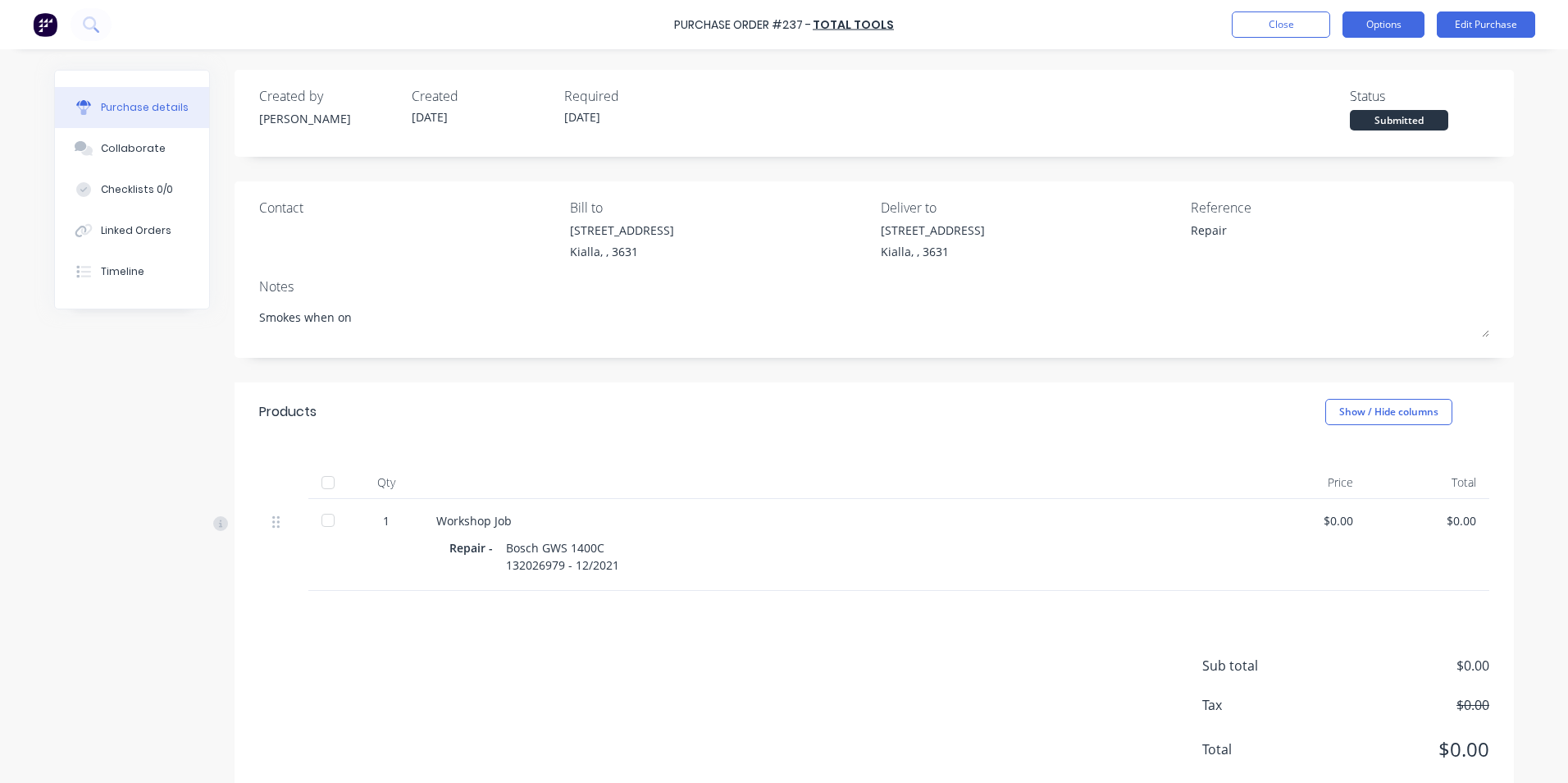
click at [1395, 27] on button "Options" at bounding box center [1383, 25] width 82 height 27
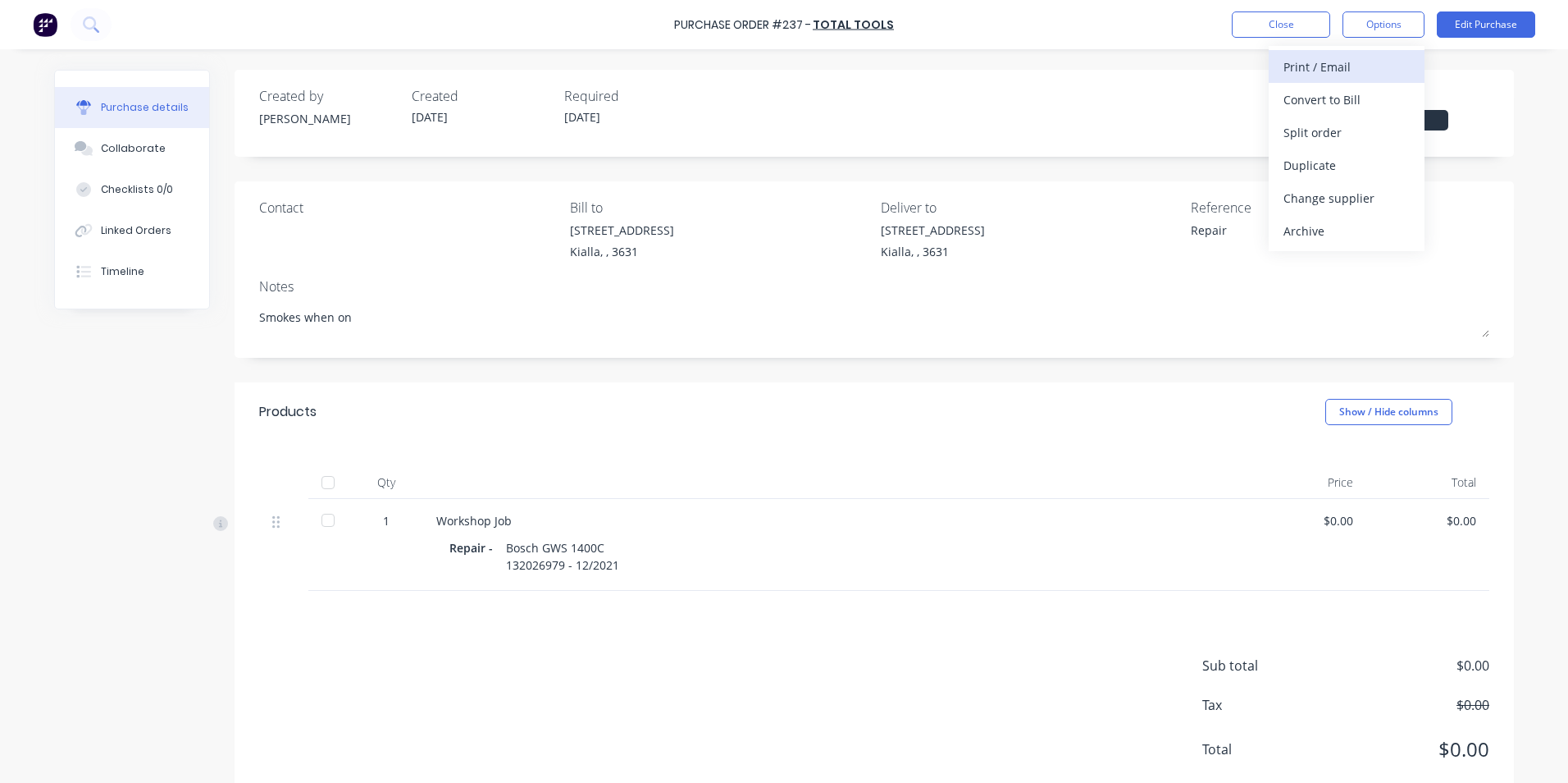
click at [1336, 61] on div "Print / Email" at bounding box center [1347, 67] width 126 height 24
click at [1331, 129] on div "Without pricing" at bounding box center [1347, 132] width 126 height 24
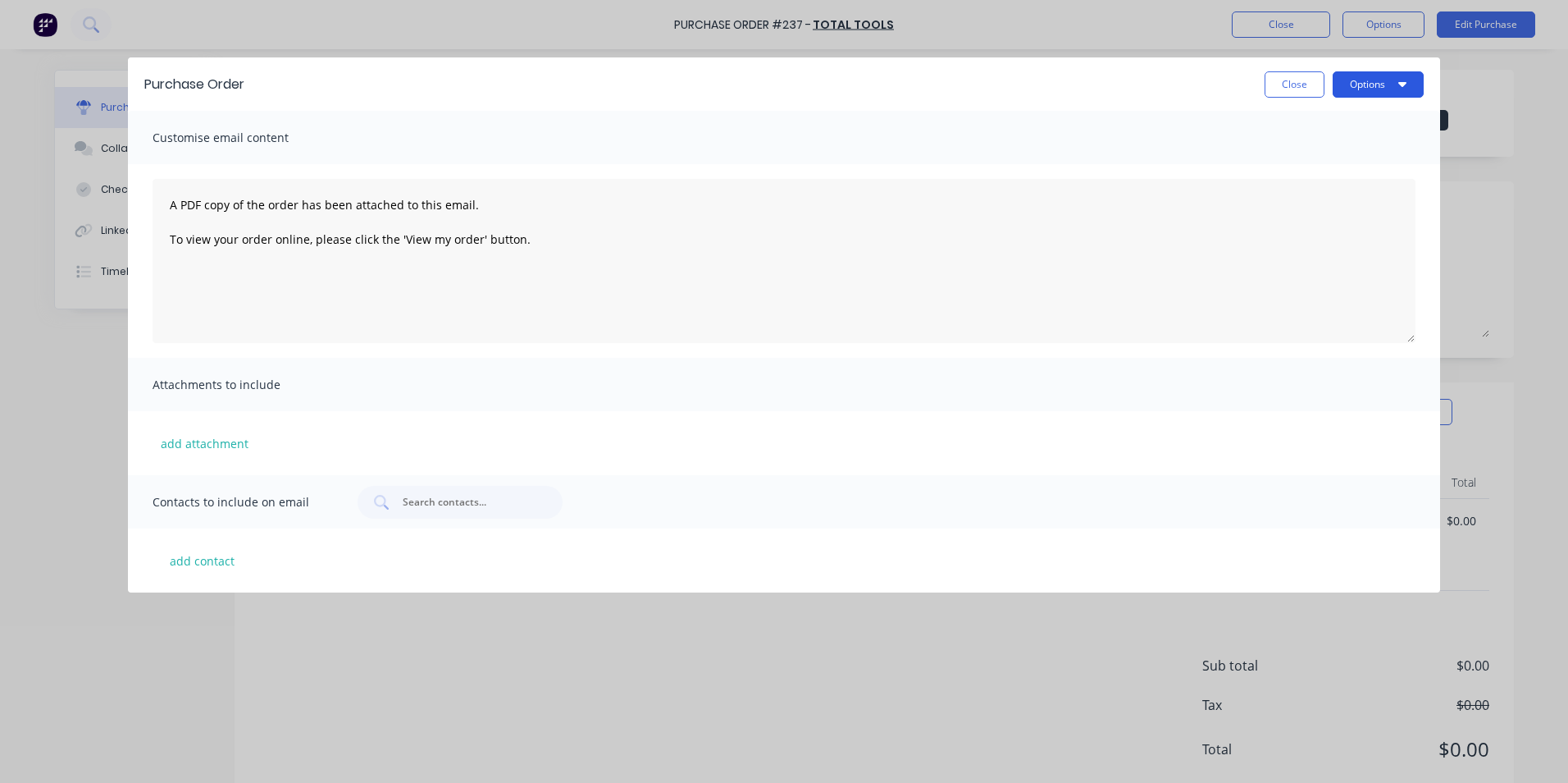
click at [1400, 89] on icon "button" at bounding box center [1402, 83] width 8 height 13
click at [1317, 159] on div "Print" at bounding box center [1346, 159] width 126 height 24
click at [1286, 88] on button "Close" at bounding box center [1294, 84] width 60 height 27
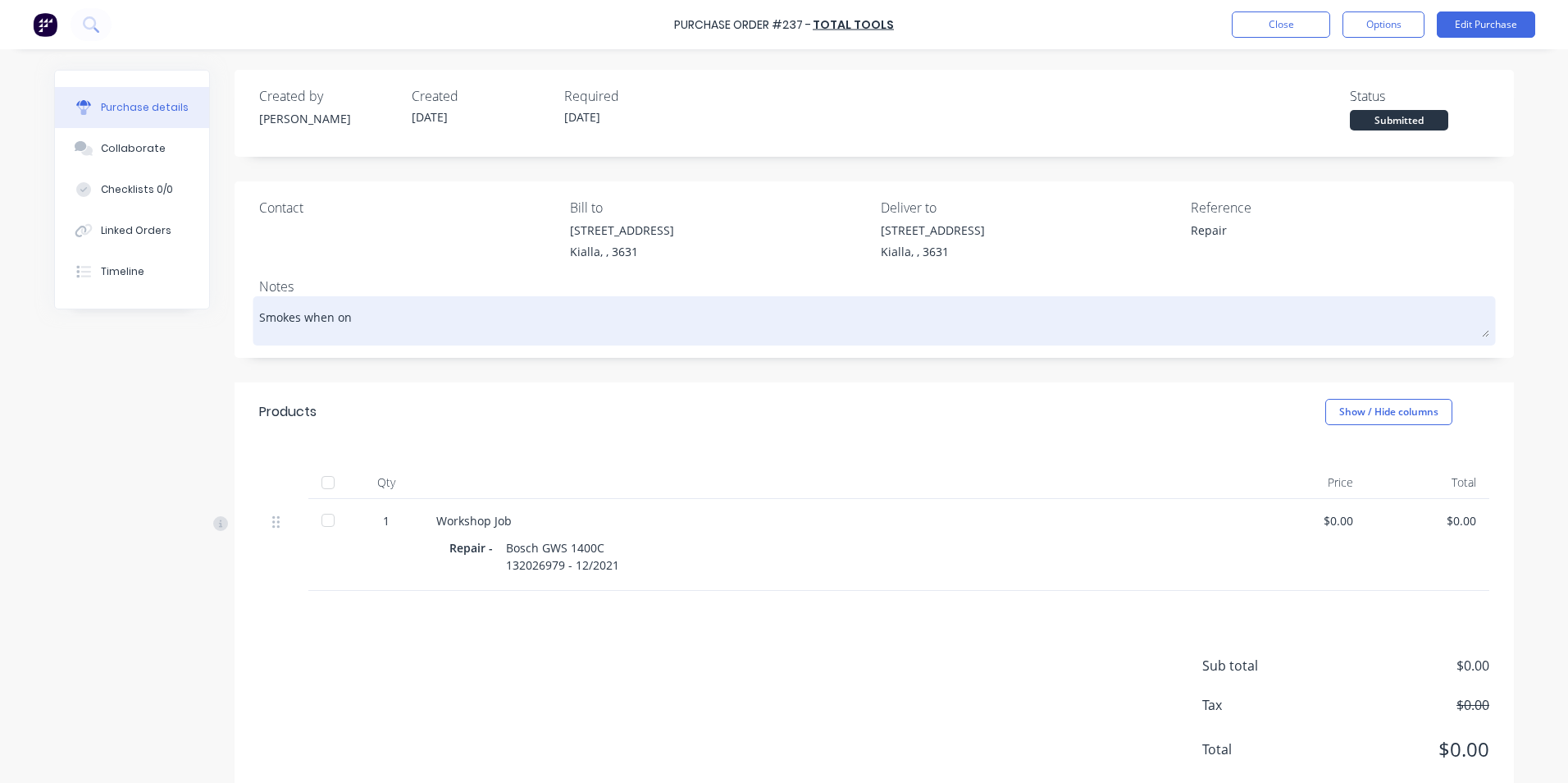
click at [351, 317] on textarea "Smokes when on" at bounding box center [874, 318] width 1230 height 36
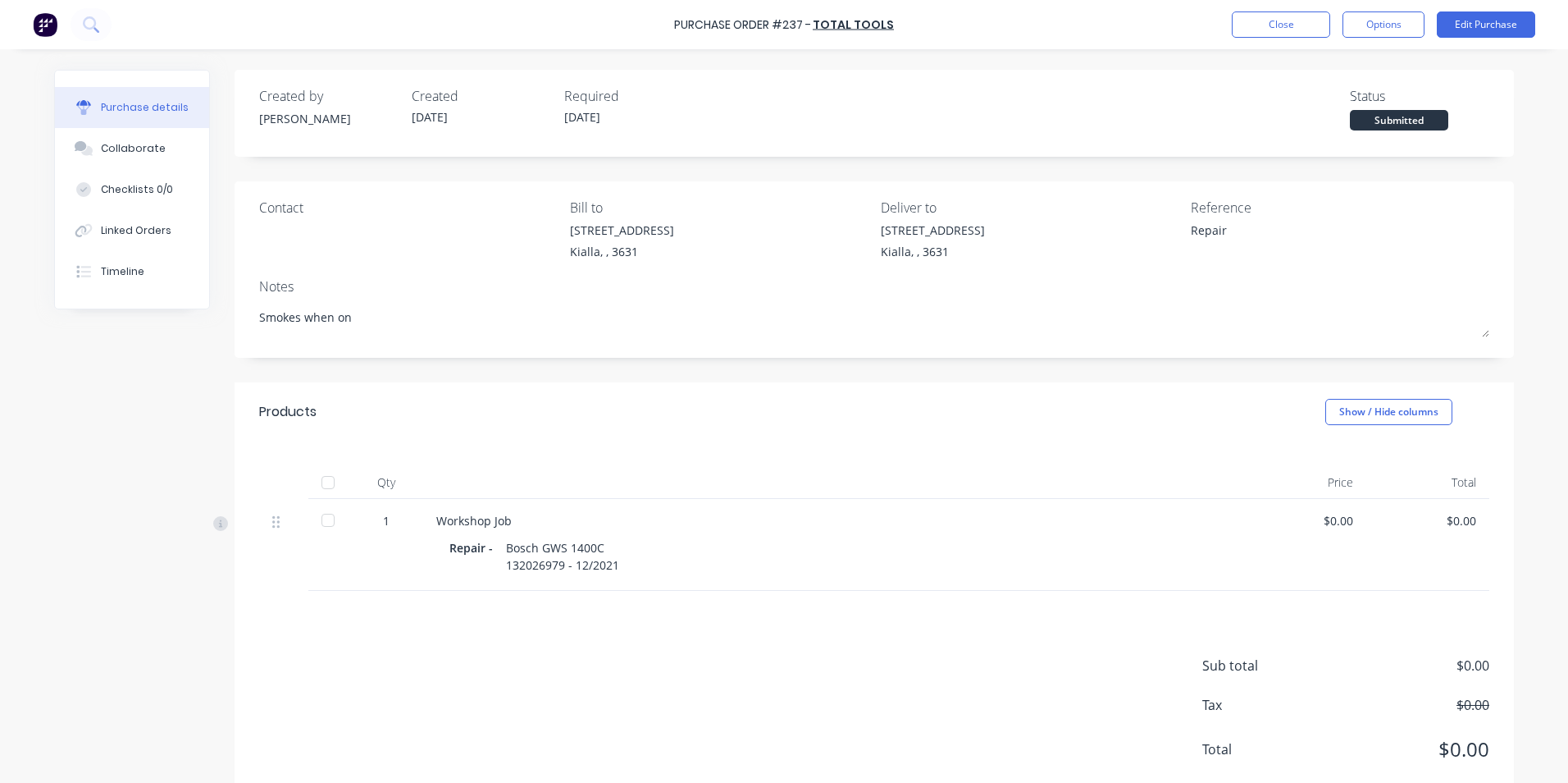
type textarea "x"
type textarea "Smokes when o"
type textarea "x"
type textarea "Smokes when"
type textarea "x"
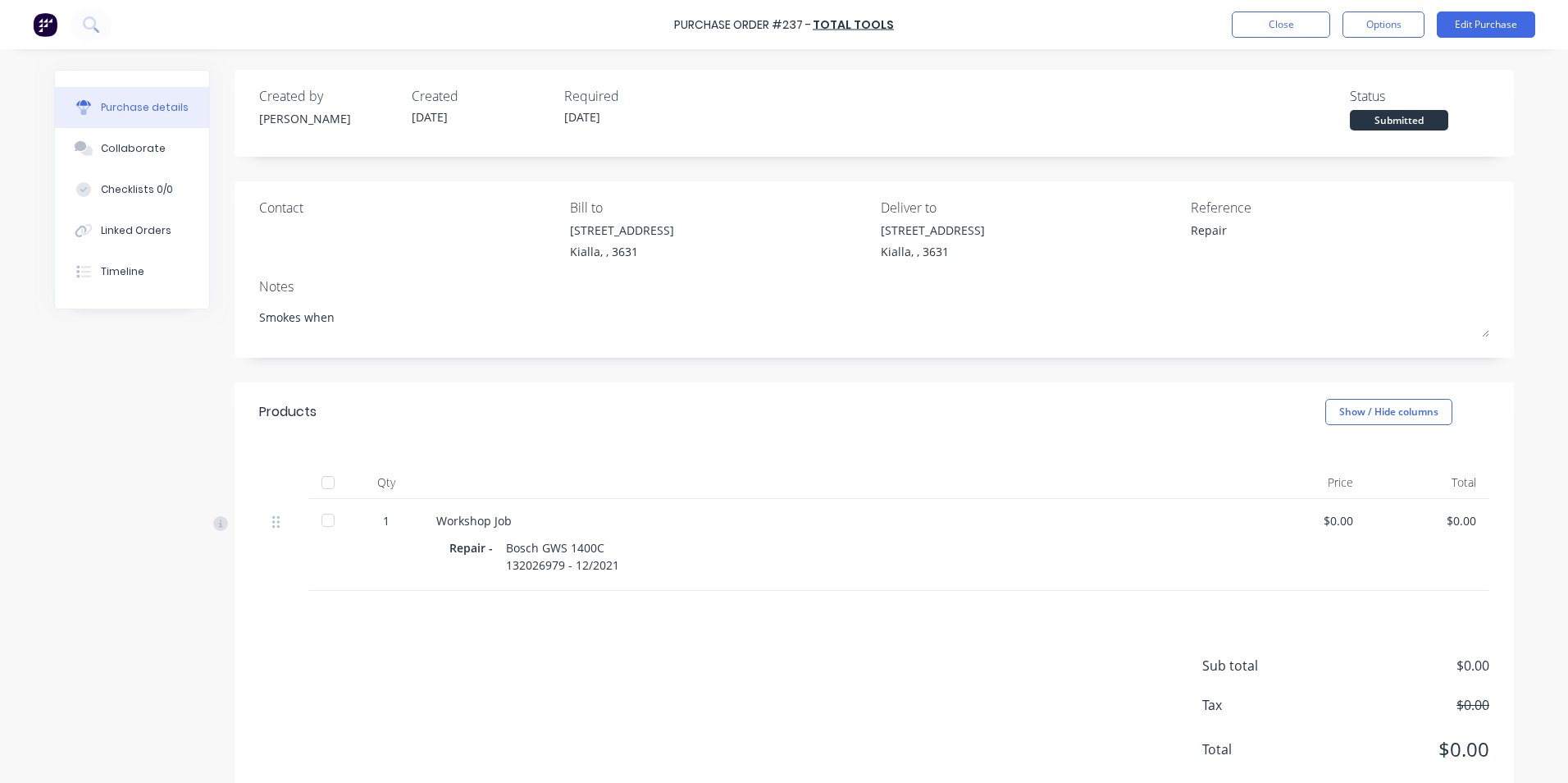
type textarea "Smokes when"
type textarea "x"
type textarea "Smokes whe"
type textarea "x"
type textarea "Smokes wh"
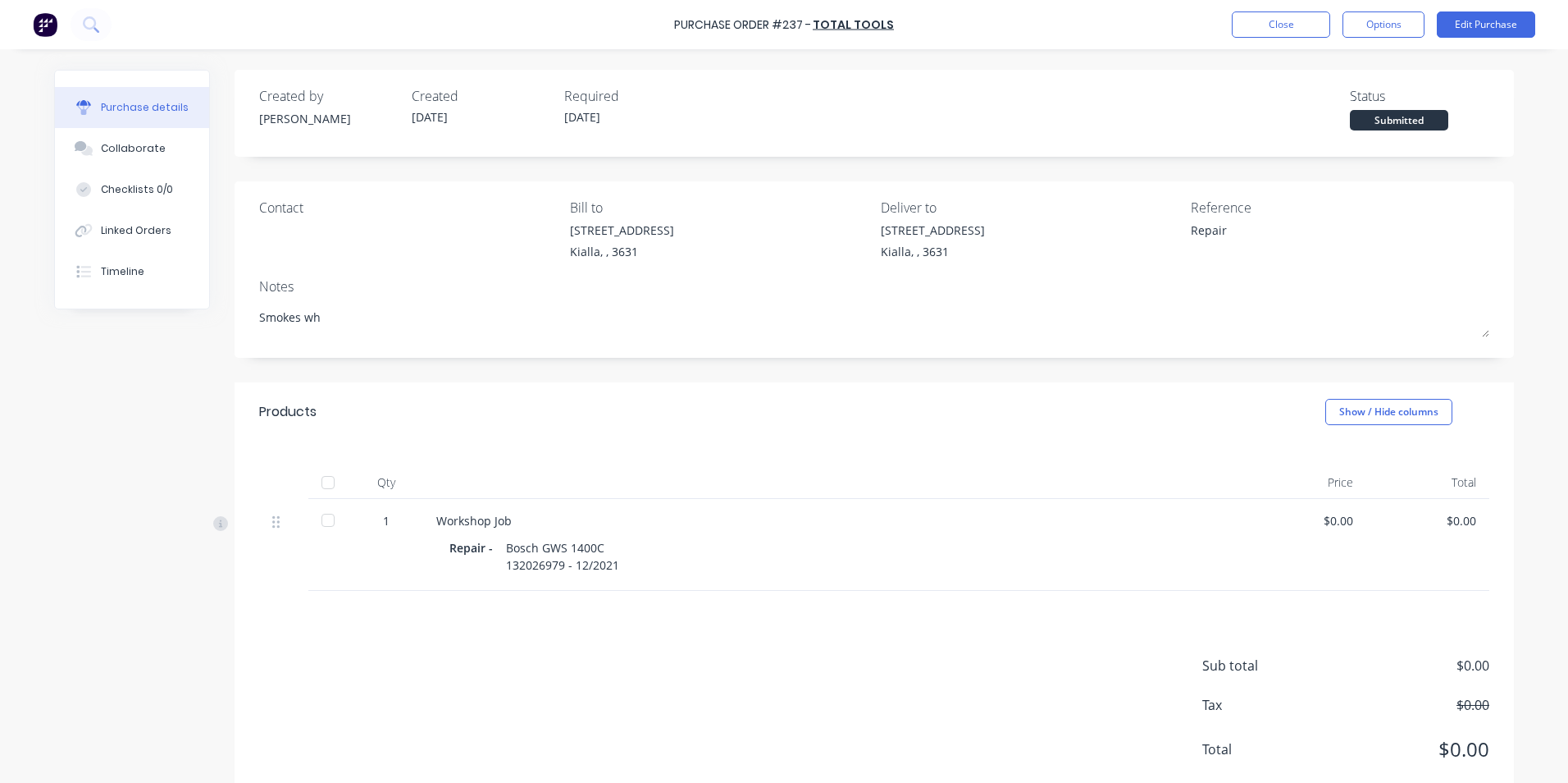
type textarea "x"
type textarea "Smokes w"
type textarea "x"
type textarea "Smokes"
type textarea "x"
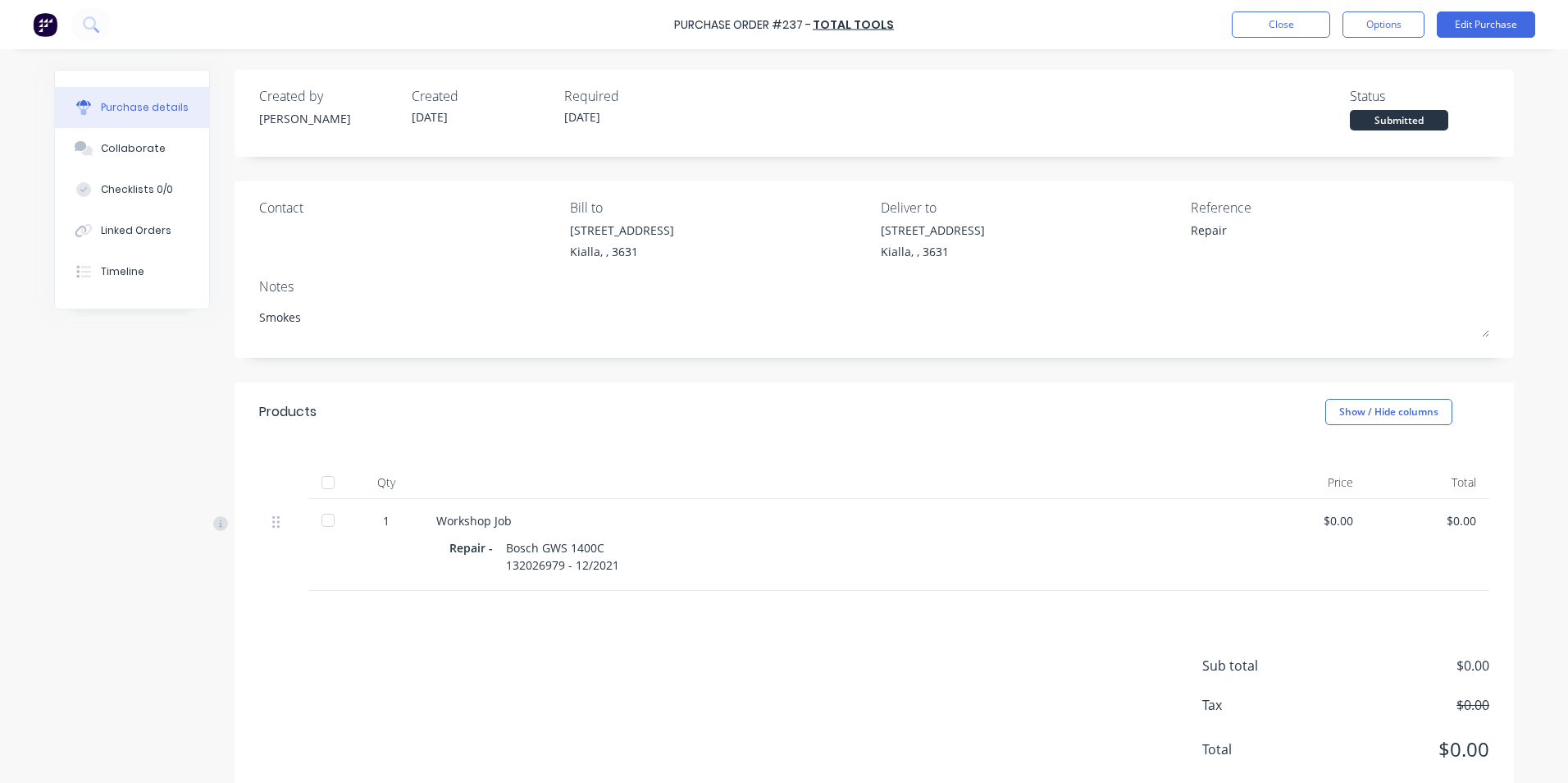
type textarea "Smokes"
type textarea "x"
type textarea "Smoke"
type textarea "x"
type textarea "Smok"
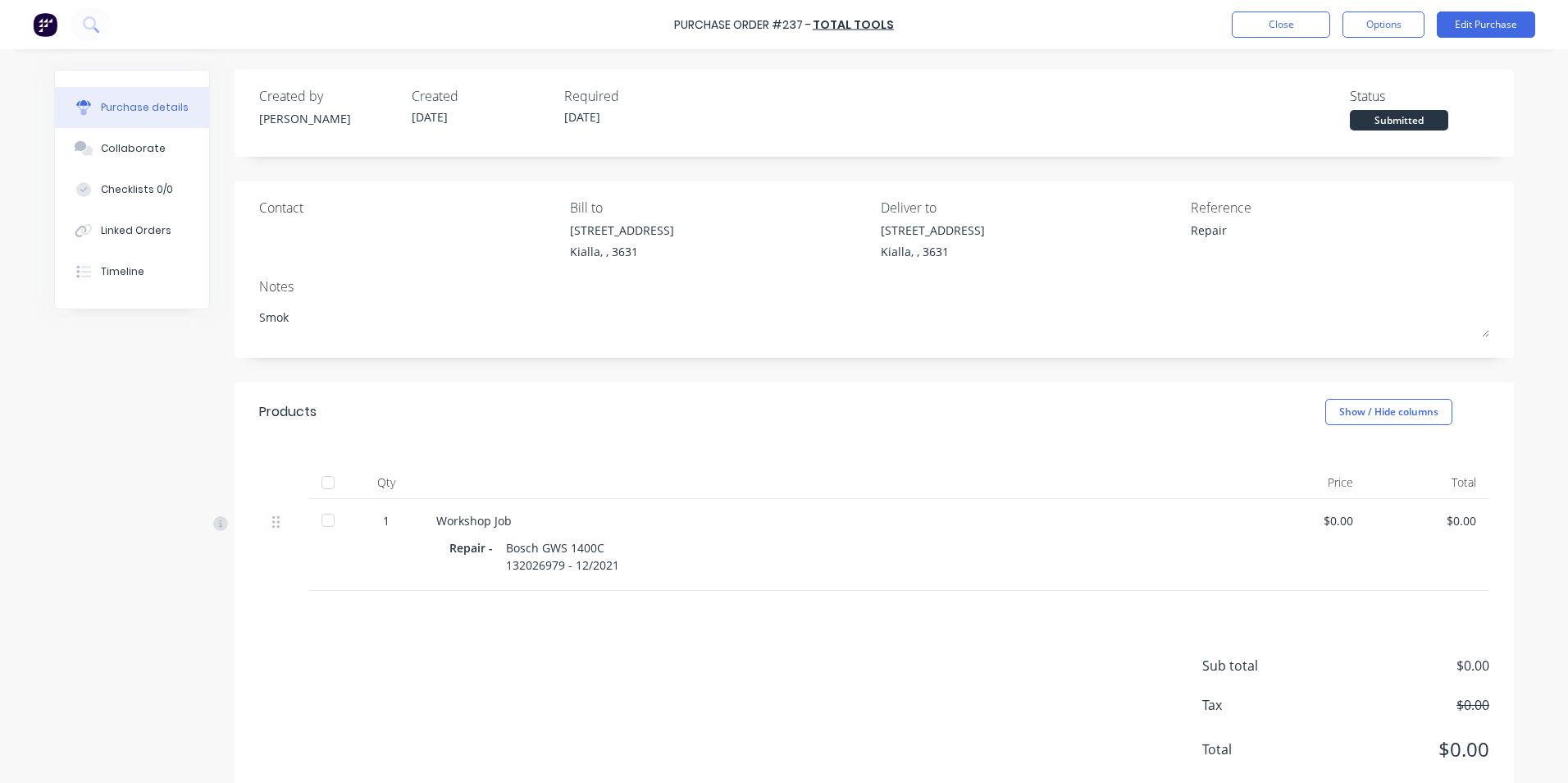
type textarea "x"
type textarea "Smo"
type textarea "x"
type textarea "Sm"
type textarea "x"
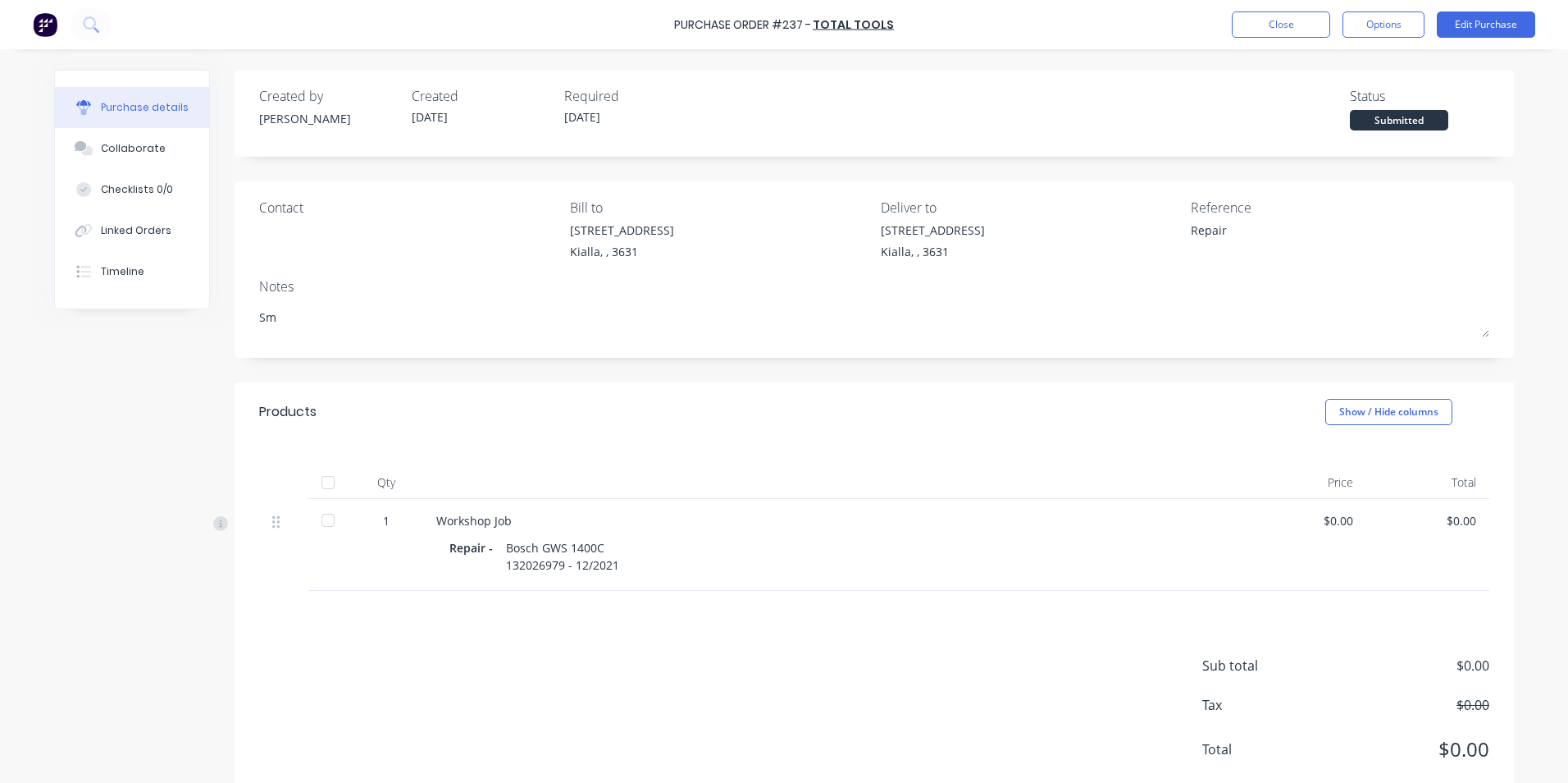
type textarea "S"
type textarea "x"
click at [624, 560] on div "Repair - Bosch GWS 1400C 132026979 - 12/2021" at bounding box center [834, 556] width 768 height 41
click at [1473, 22] on button "Edit Purchase" at bounding box center [1486, 25] width 98 height 27
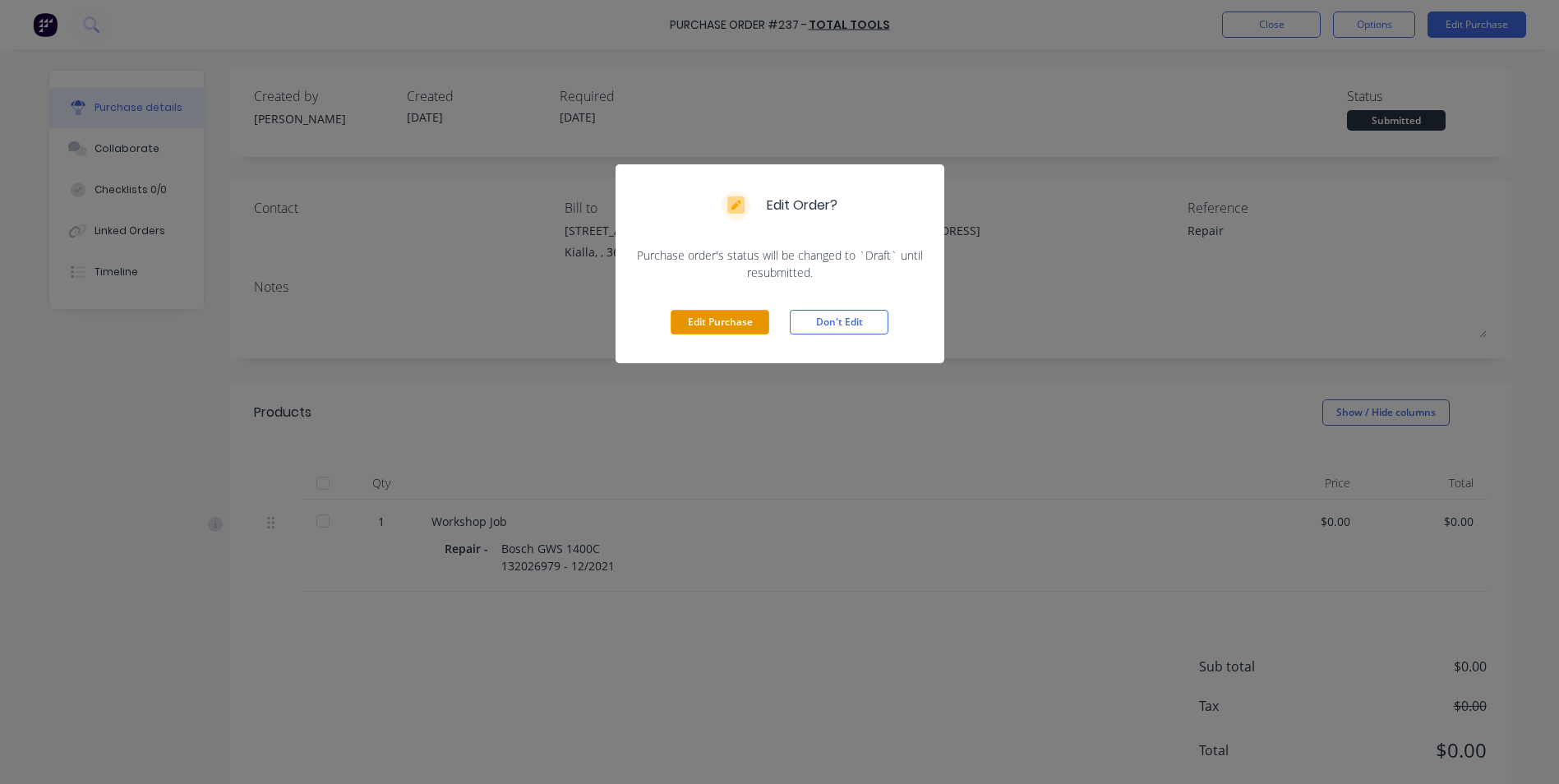
click at [711, 318] on button "Edit Purchase" at bounding box center [720, 321] width 99 height 25
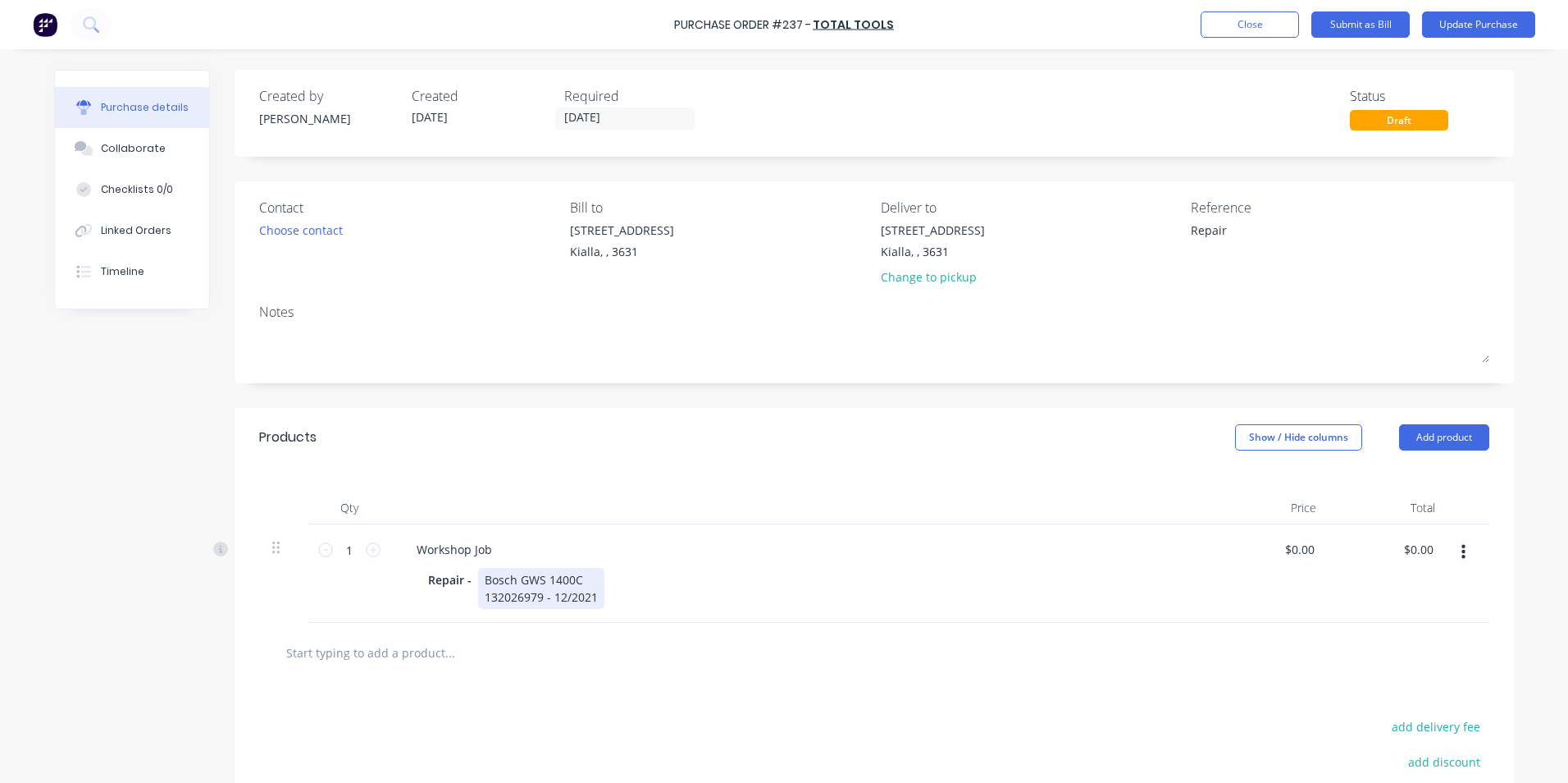
type textarea "x"
click at [598, 597] on div "Bosch GWS 1400C 132026979 - 12/2021" at bounding box center [541, 588] width 126 height 41
click at [1502, 20] on button "Update Purchase" at bounding box center [1478, 25] width 113 height 27
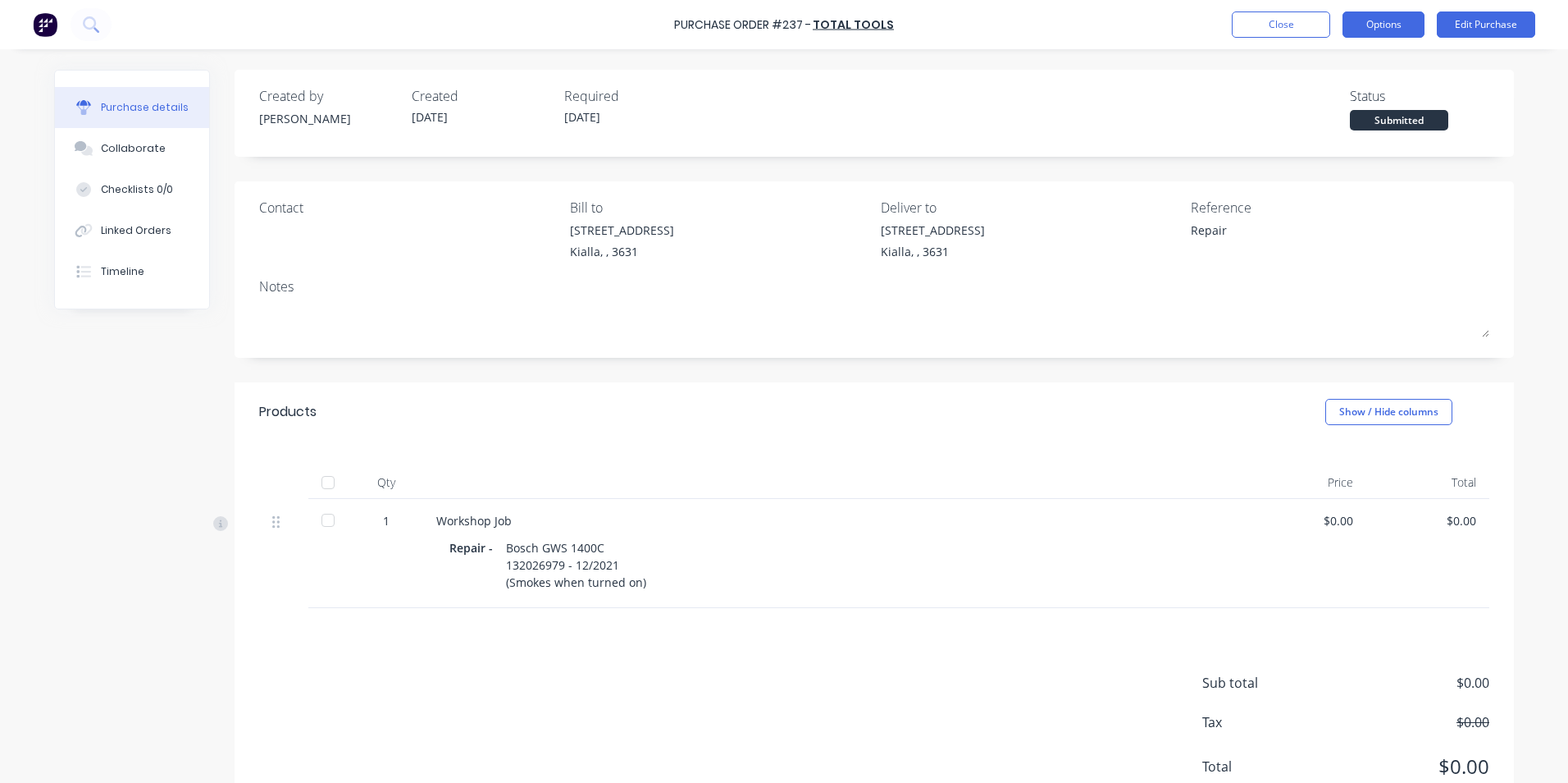
click at [1378, 26] on button "Options" at bounding box center [1383, 25] width 82 height 27
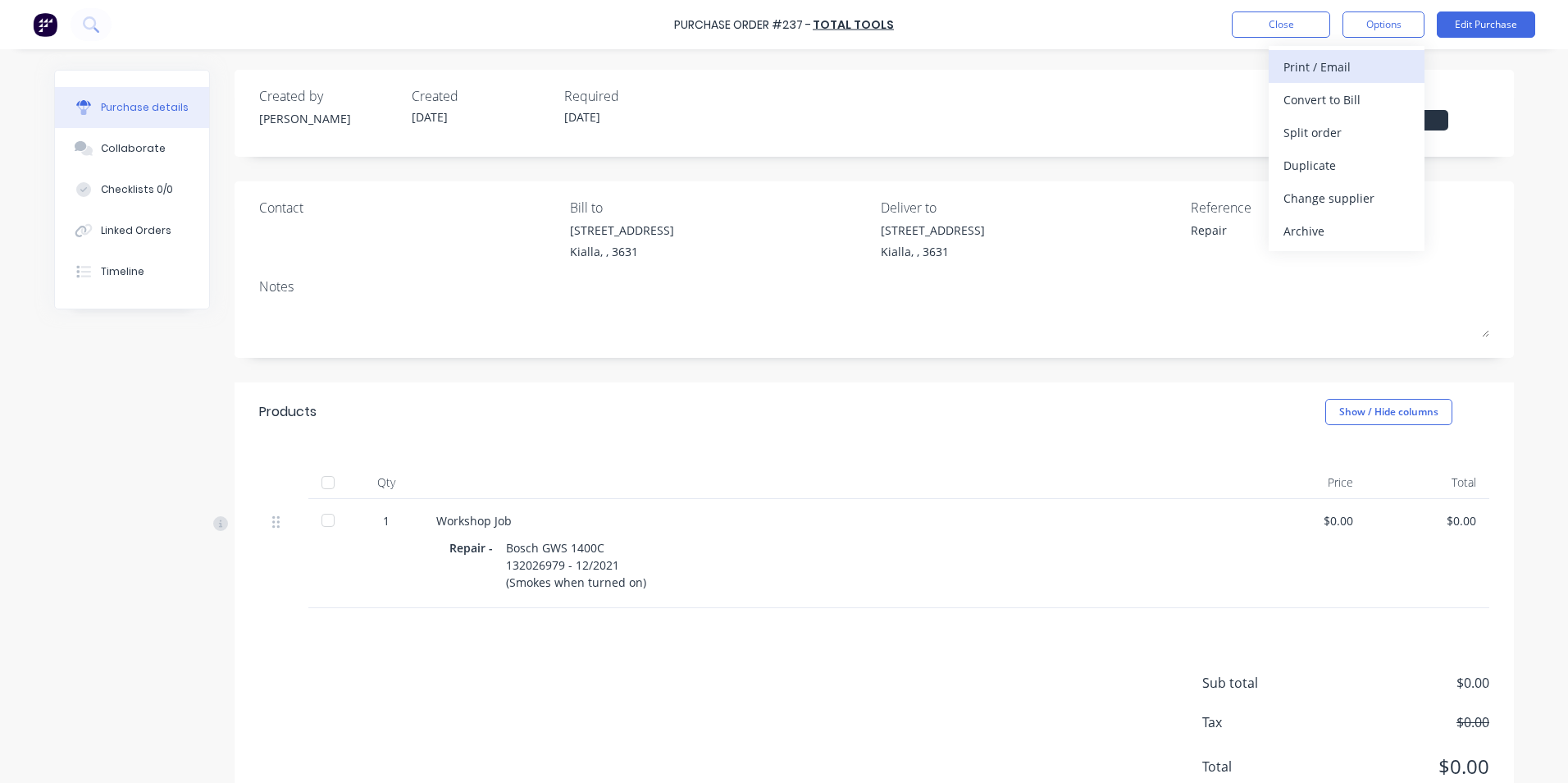
click at [1345, 66] on div "Print / Email" at bounding box center [1347, 67] width 126 height 24
click at [1337, 140] on div "Without pricing" at bounding box center [1347, 132] width 126 height 24
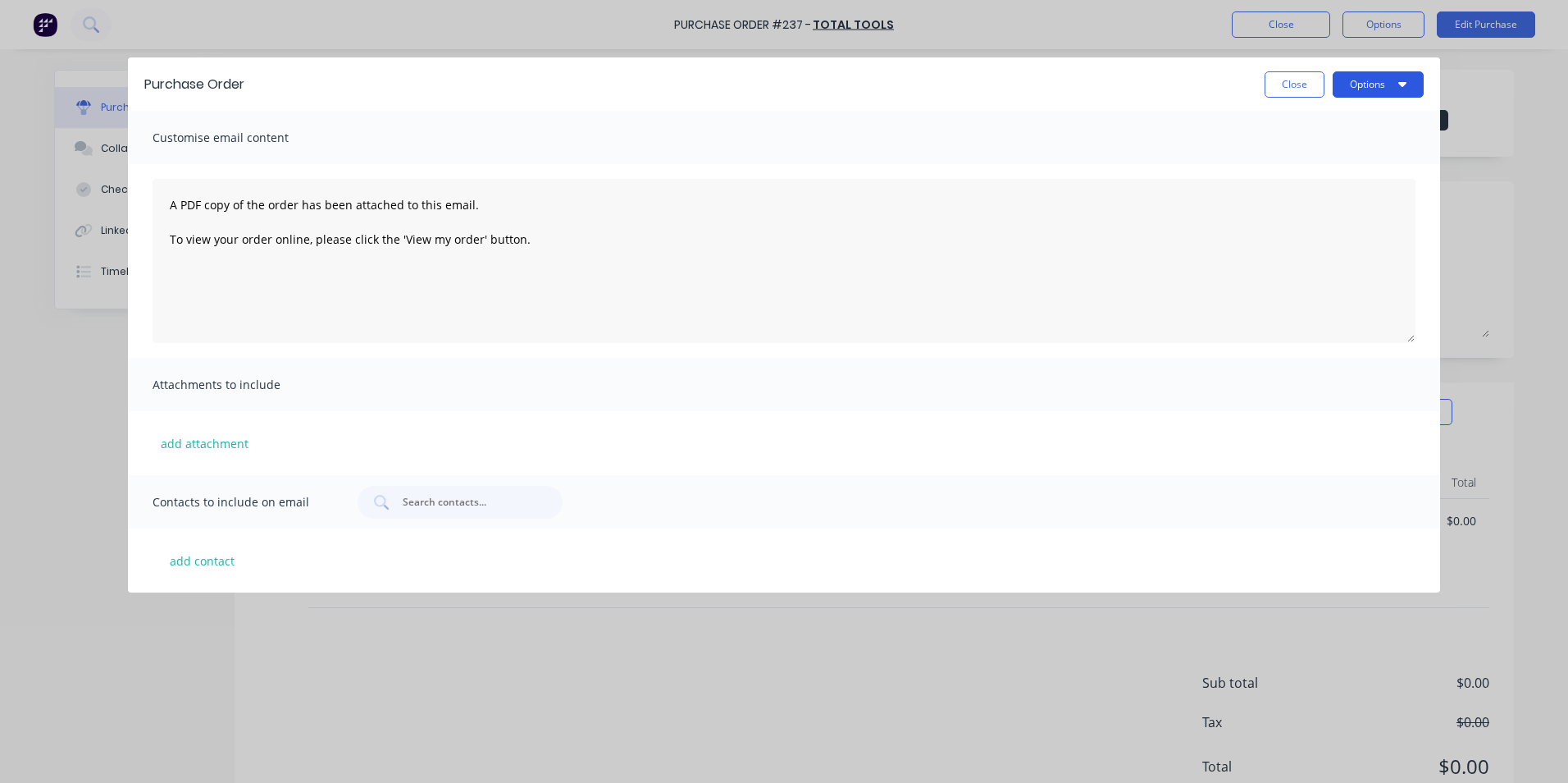
click at [1374, 84] on button "Options" at bounding box center [1378, 84] width 91 height 27
click at [1329, 160] on div "Print" at bounding box center [1346, 159] width 126 height 24
click at [1302, 89] on button "Close" at bounding box center [1294, 84] width 60 height 27
type textarea "x"
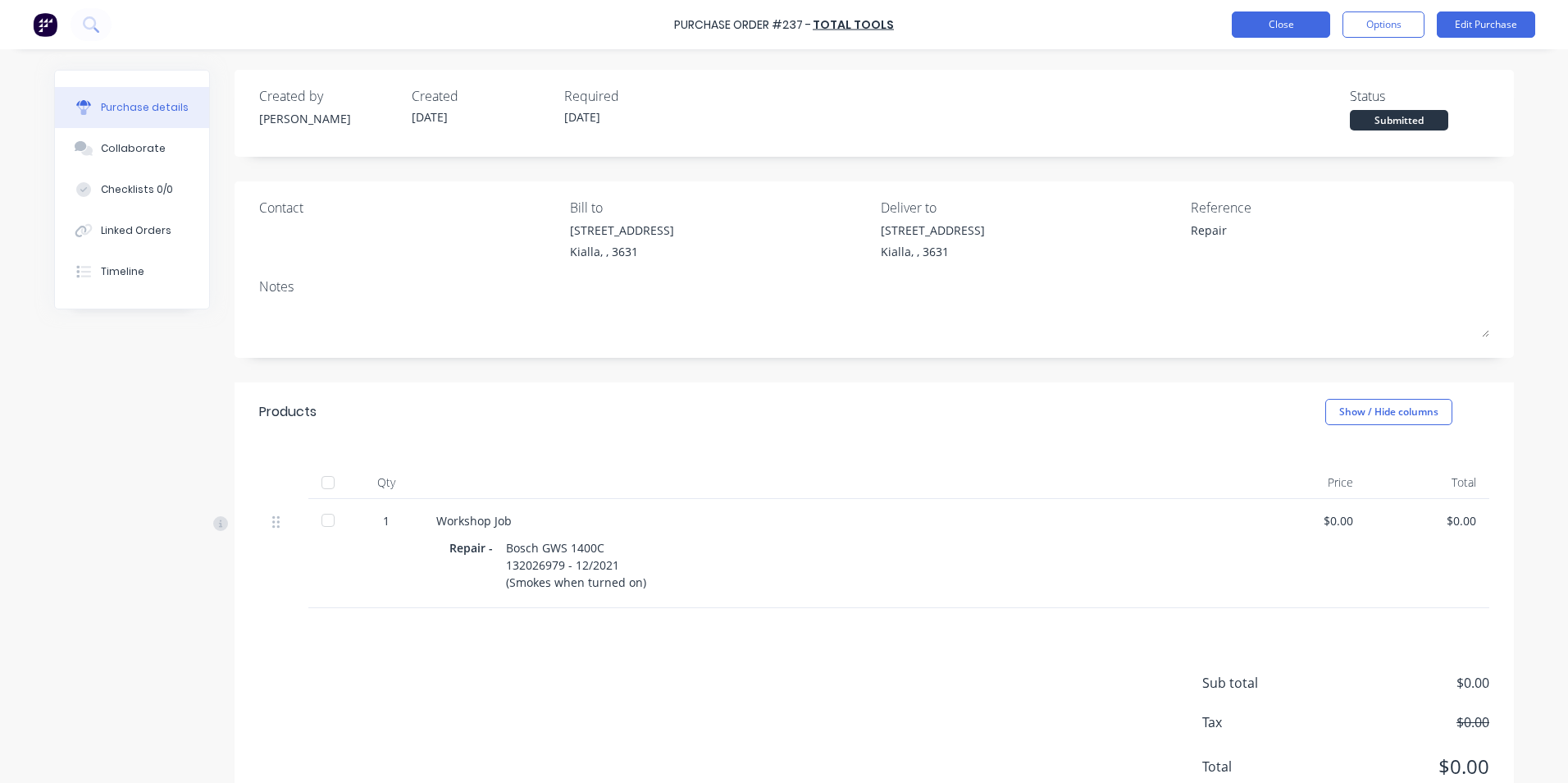
click at [1279, 27] on button "Close" at bounding box center [1281, 25] width 98 height 27
